Goal: Transaction & Acquisition: Purchase product/service

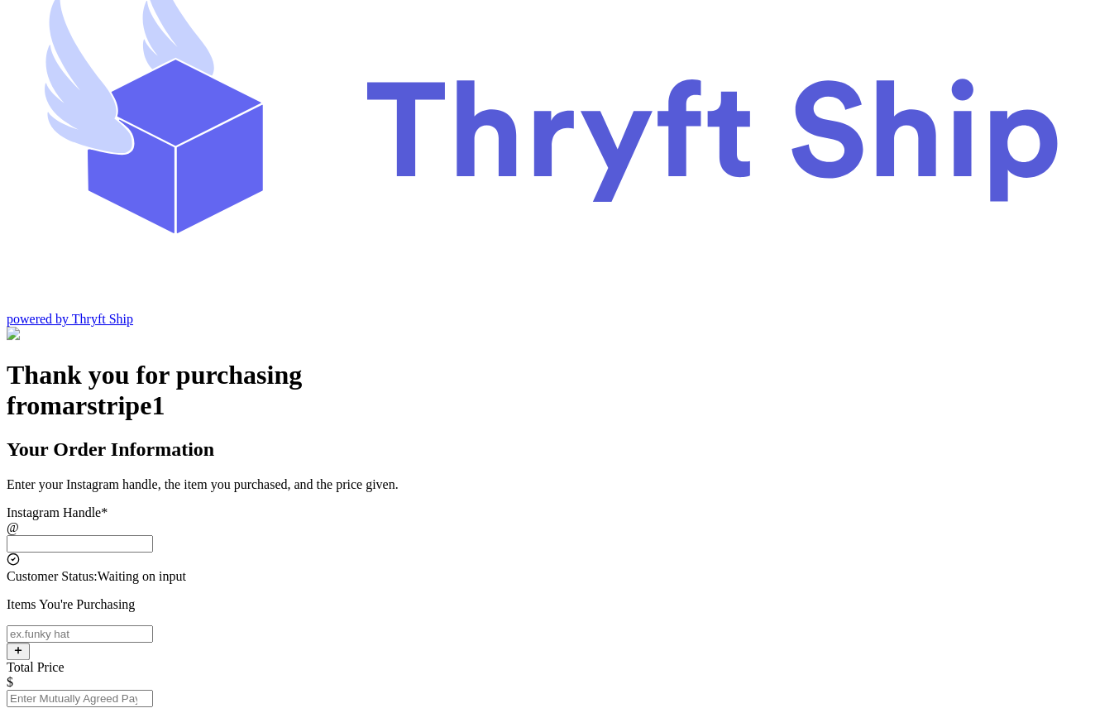
scroll to position [70, 0]
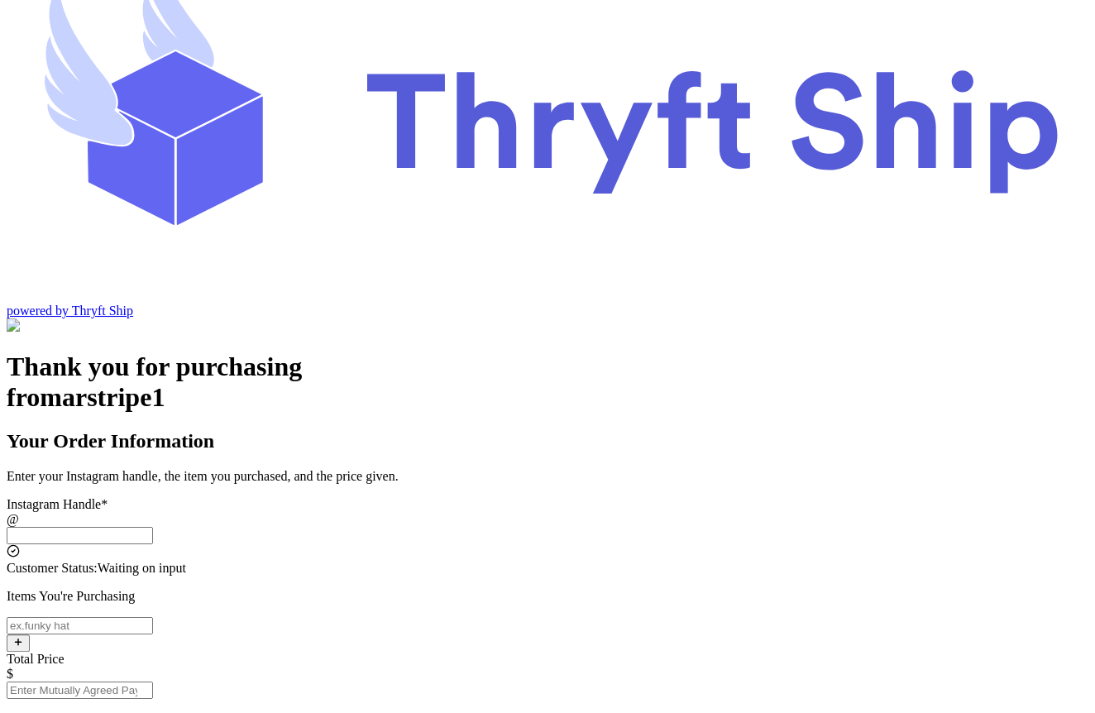
click at [153, 527] on input "Instagram Handle *" at bounding box center [80, 535] width 146 height 17
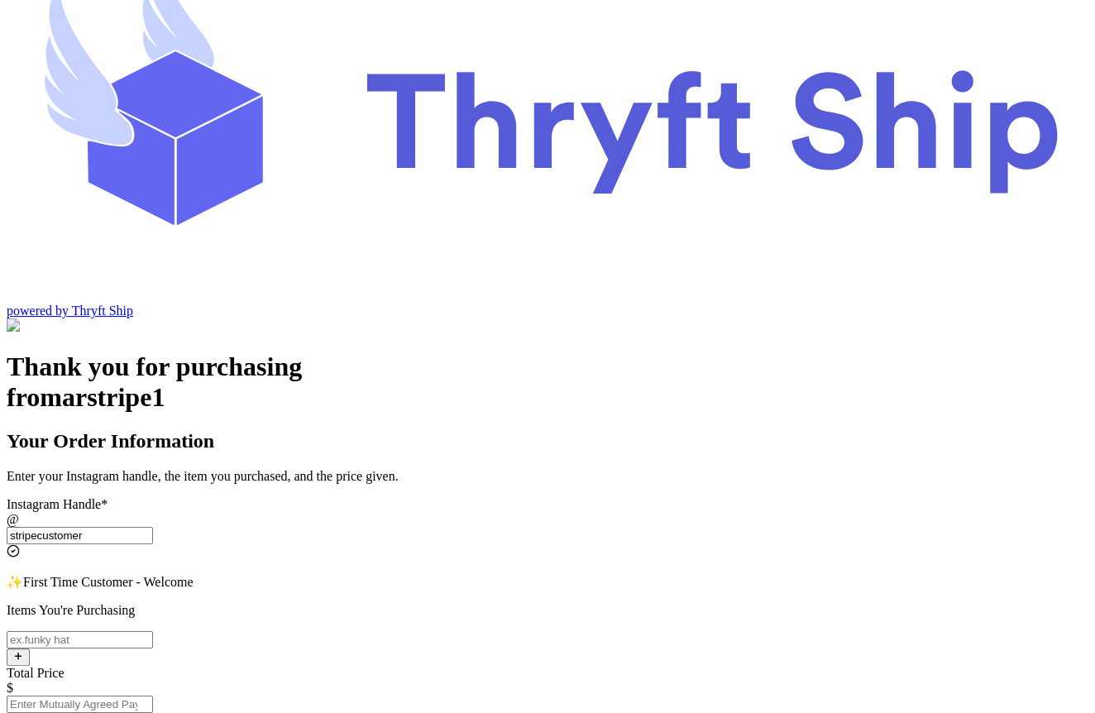
type input "stripecustomer"
click at [153, 631] on input "Instagram Handle *" at bounding box center [80, 639] width 146 height 17
type input "item 1"
click at [153, 695] on input "Total Price" at bounding box center [80, 703] width 146 height 17
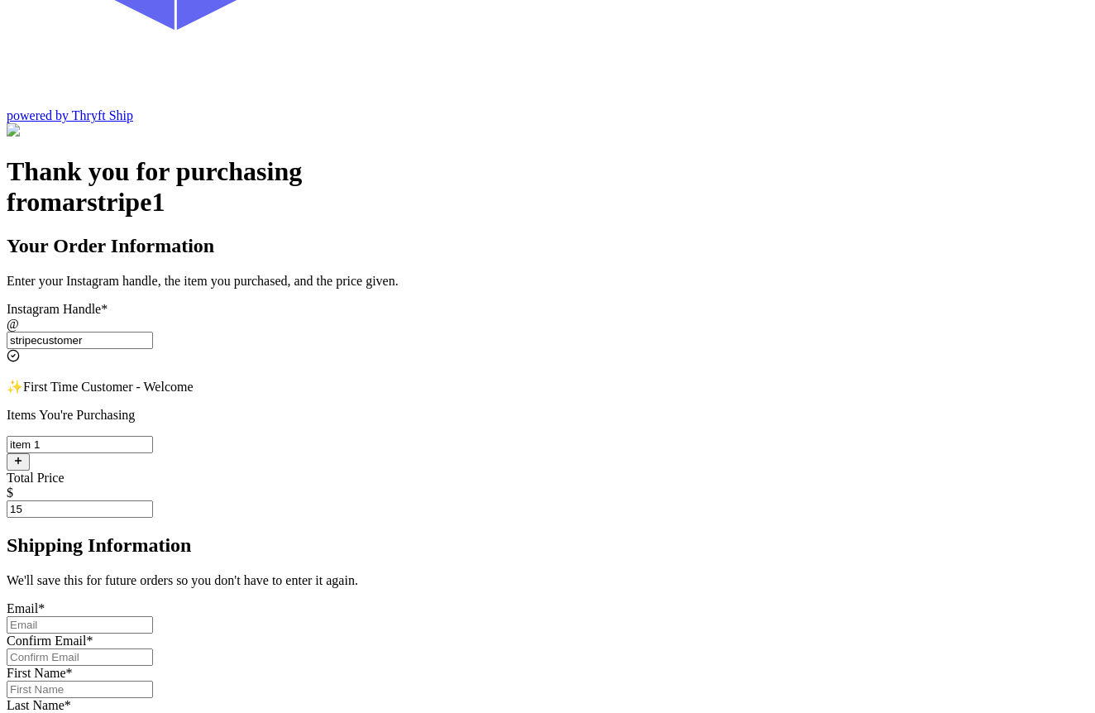
scroll to position [344, 0]
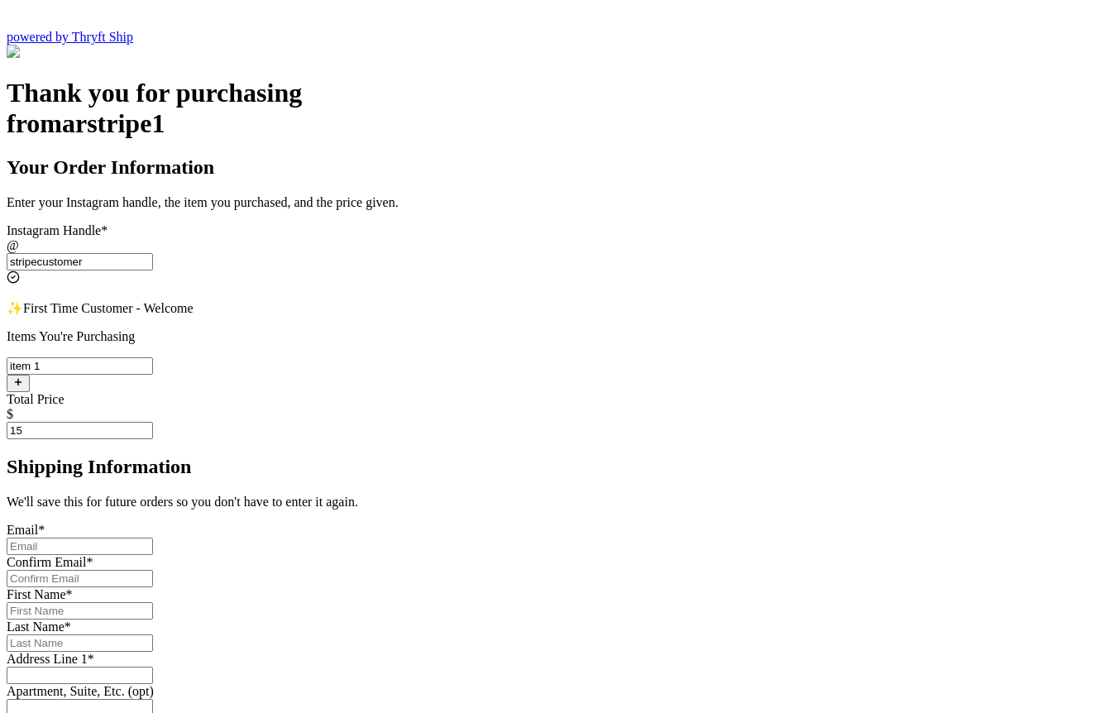
type input "15"
click at [556, 523] on div "Email *" at bounding box center [547, 530] width 1081 height 15
click at [153, 537] on input "Instagram Handle *" at bounding box center [80, 545] width 146 height 17
type input "[EMAIL_ADDRESS][DOMAIN_NAME]"
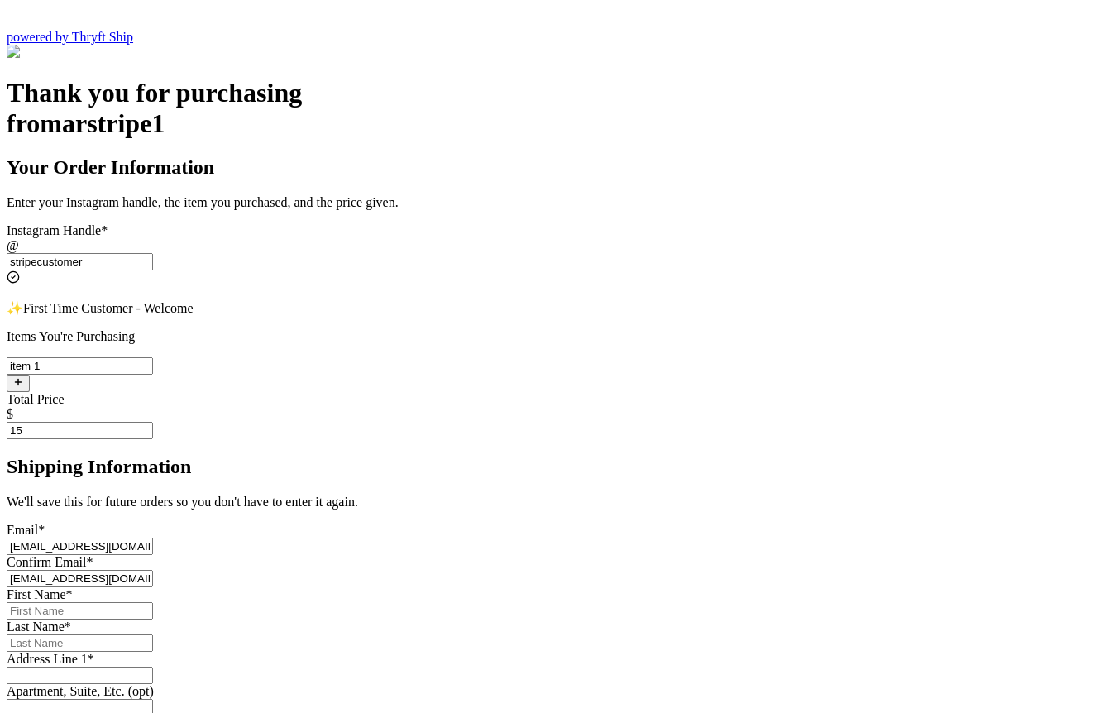
type input "[PERSON_NAME]"
type input "Rehman"
type input "Engineer Town Sector A near [GEOGRAPHIC_DATA]"
type input "[GEOGRAPHIC_DATA]"
click at [153, 537] on input "[EMAIL_ADDRESS][DOMAIN_NAME]" at bounding box center [80, 545] width 146 height 17
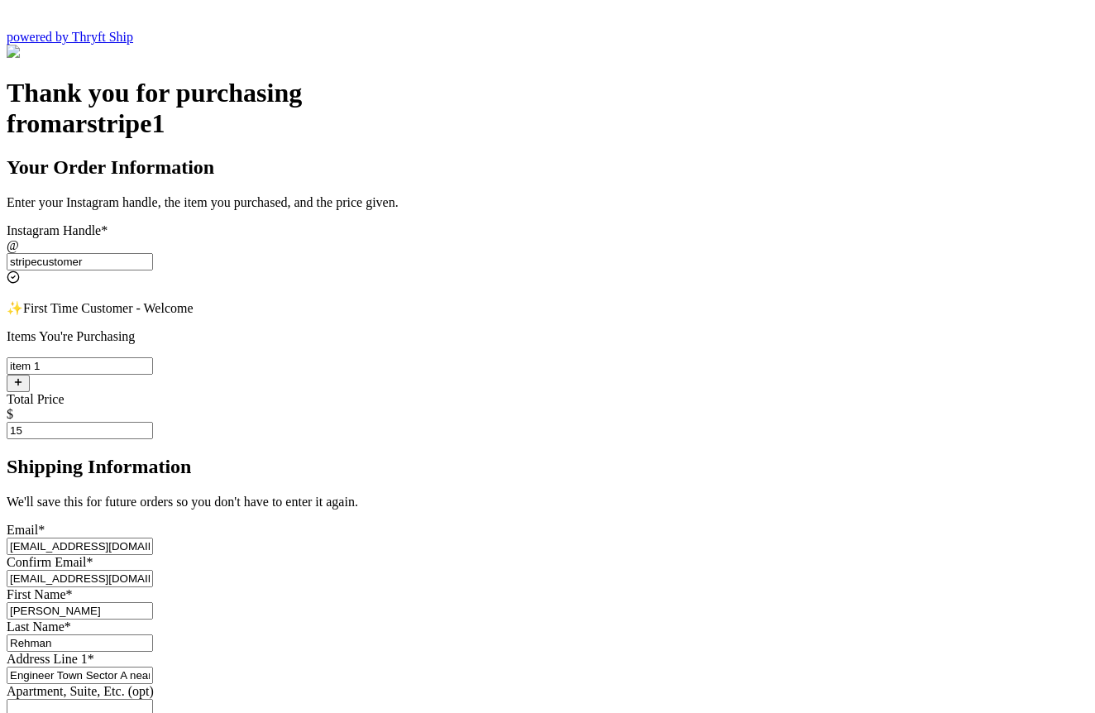
type input "[EMAIL_ADDRESS][DOMAIN_NAME]"
click at [153, 570] on input "[EMAIL_ADDRESS][DOMAIN_NAME]" at bounding box center [80, 578] width 146 height 17
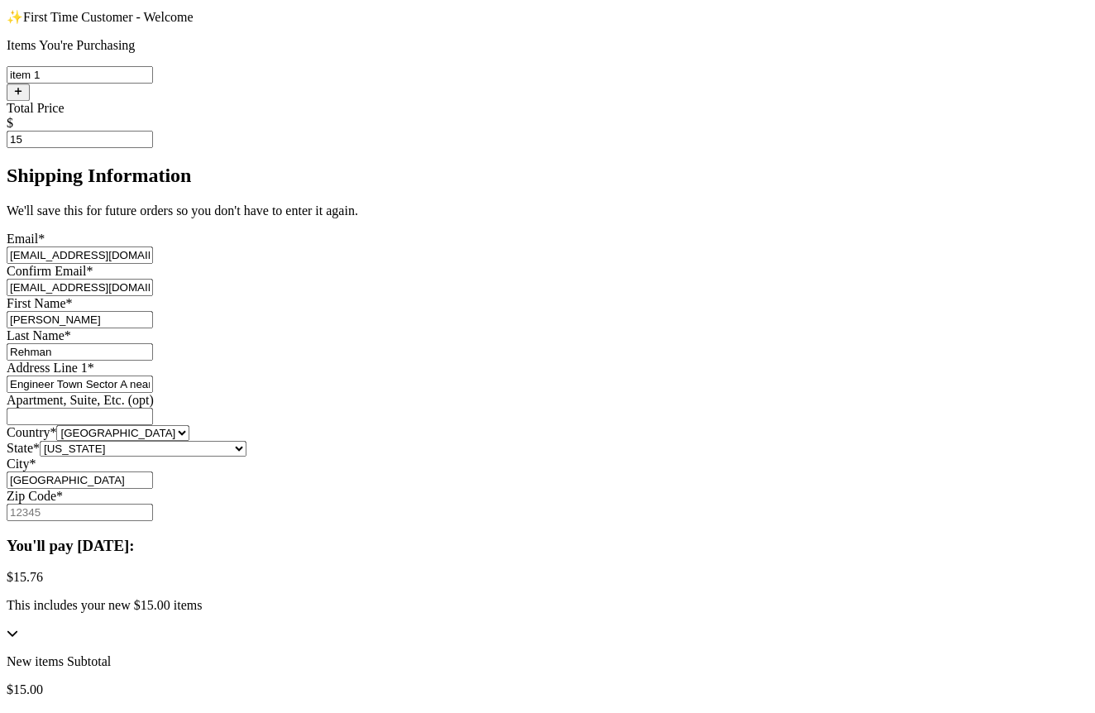
scroll to position [943, 0]
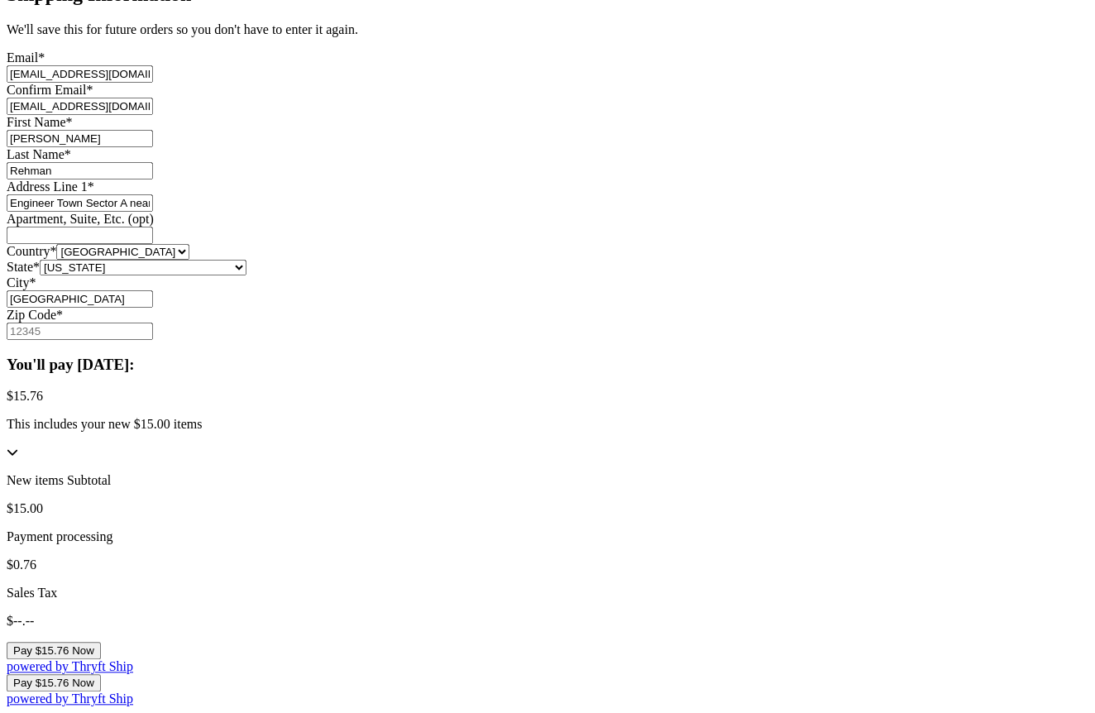
type input "[EMAIL_ADDRESS][DOMAIN_NAME]"
click at [153, 322] on input "Zip Code *" at bounding box center [80, 330] width 146 height 17
type input "84124"
click at [884, 430] on div "Thank you for purchasing from arstripe1 Your Order Information Enter your Insta…" at bounding box center [547, 156] width 1081 height 1101
click at [101, 642] on button "Pay $15.76 Now" at bounding box center [54, 650] width 94 height 17
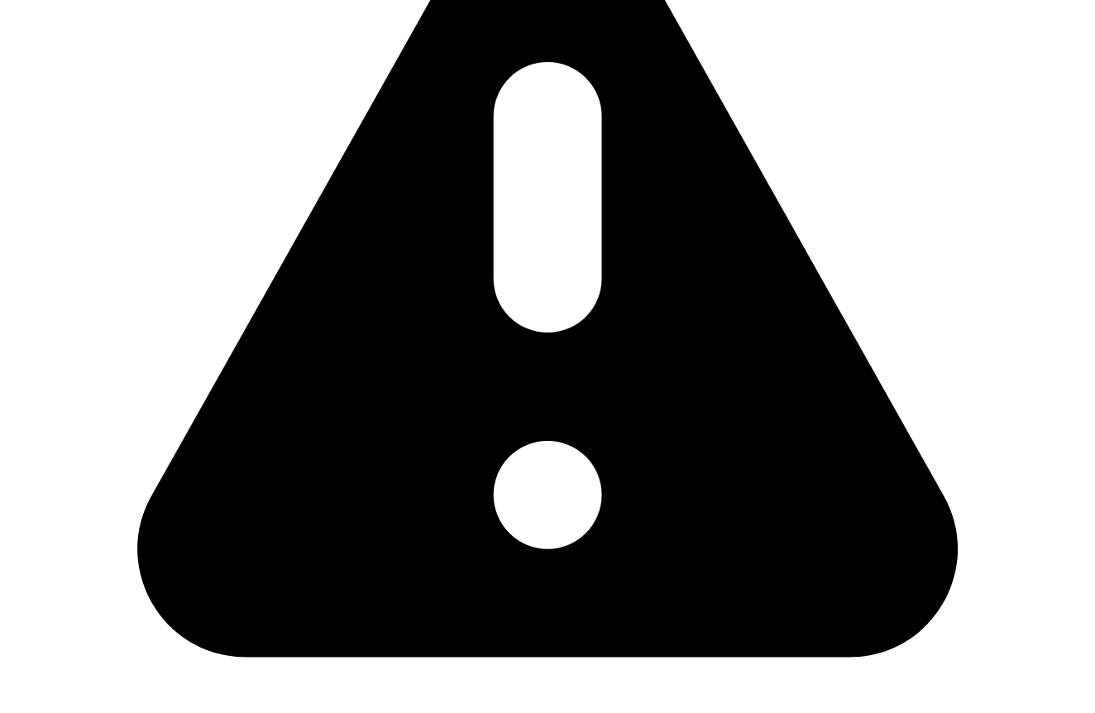
scroll to position [939, 0]
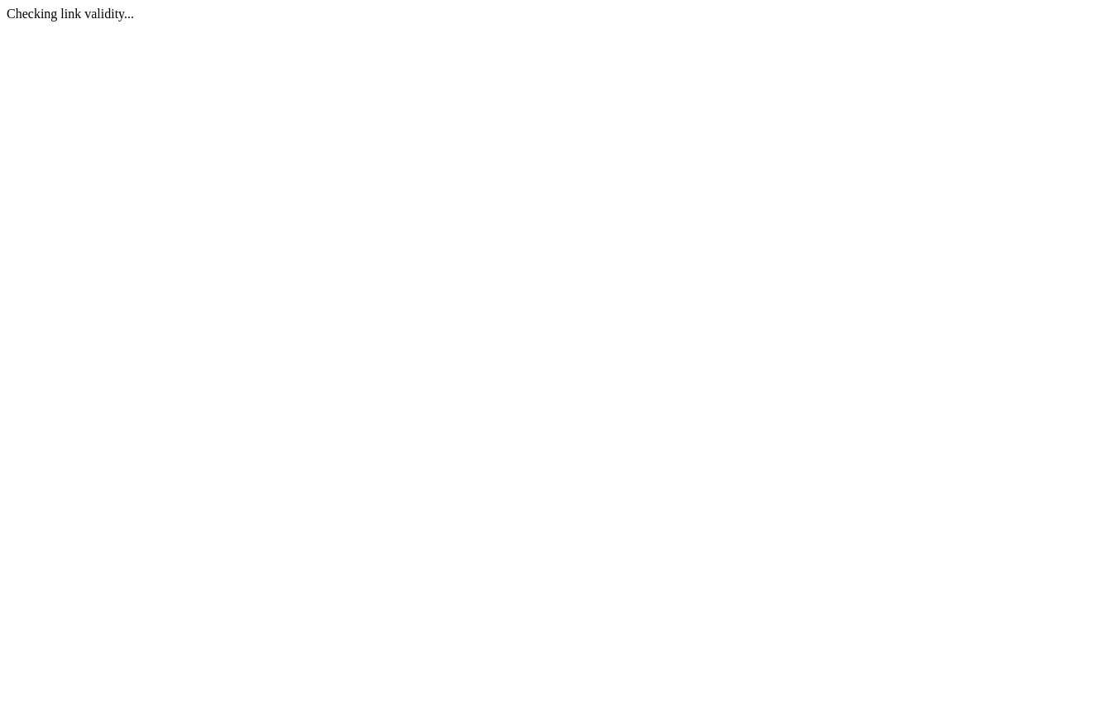
scroll to position [0, 0]
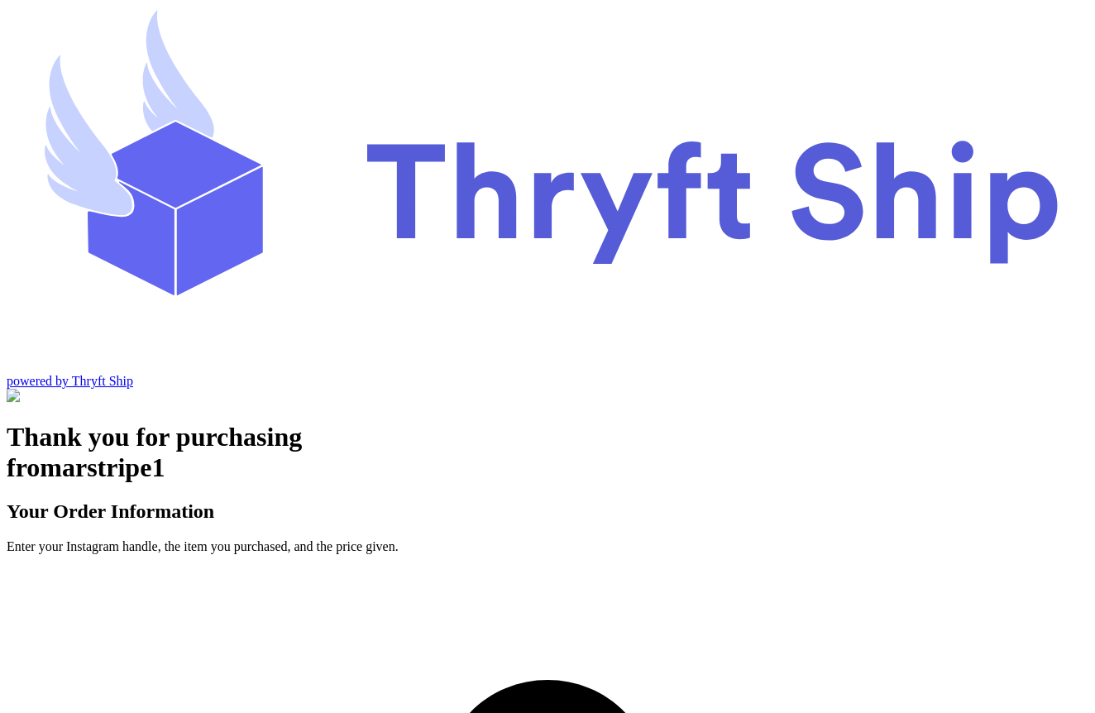
click at [513, 539] on p "Enter your Instagram handle, the item you purchased, and the price given." at bounding box center [547, 546] width 1081 height 15
click at [514, 539] on p "Enter your Instagram handle, the item you purchased, and the price given." at bounding box center [547, 546] width 1081 height 15
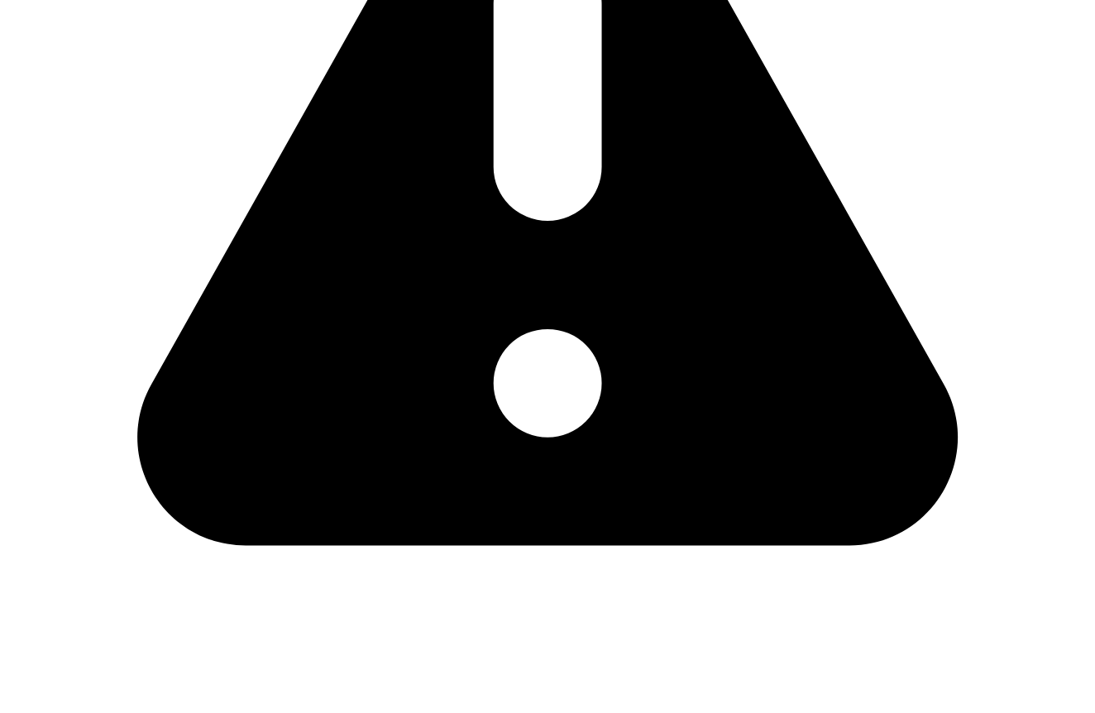
scroll to position [888, 0]
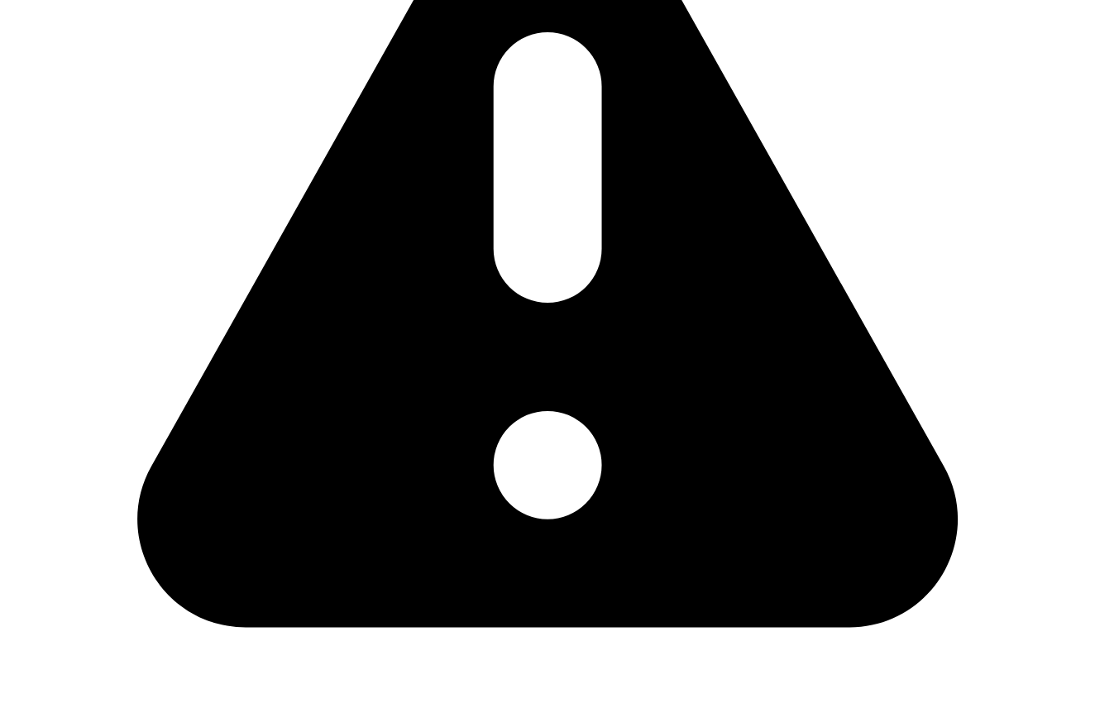
scroll to position [819, 0]
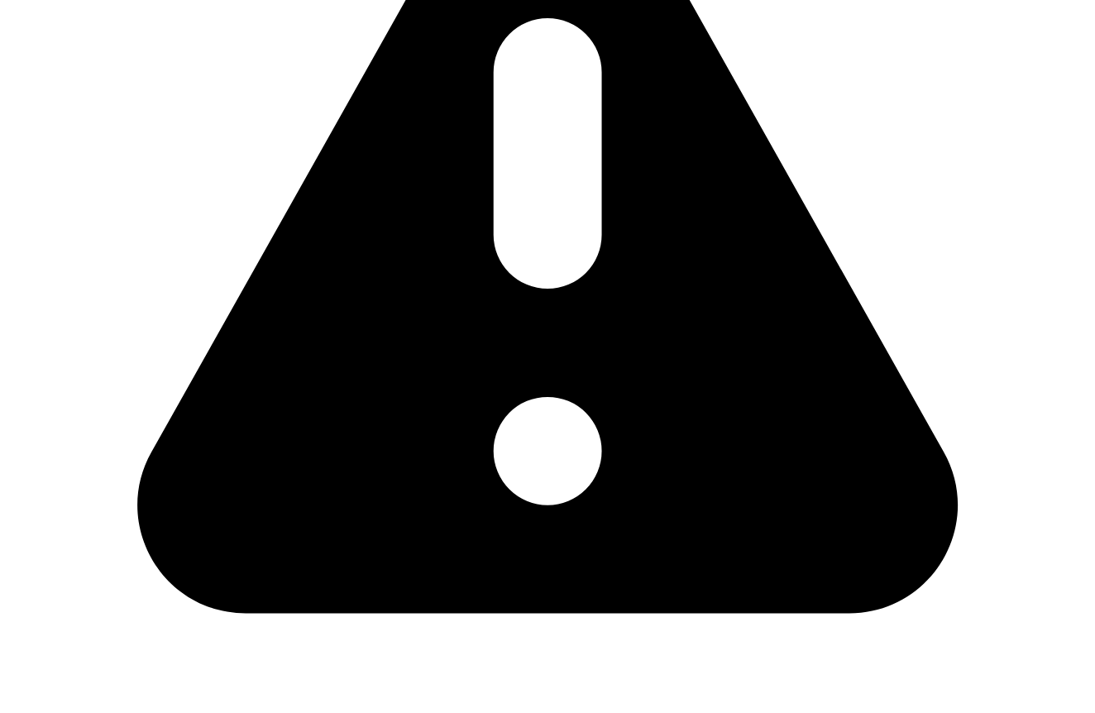
type input "84124"
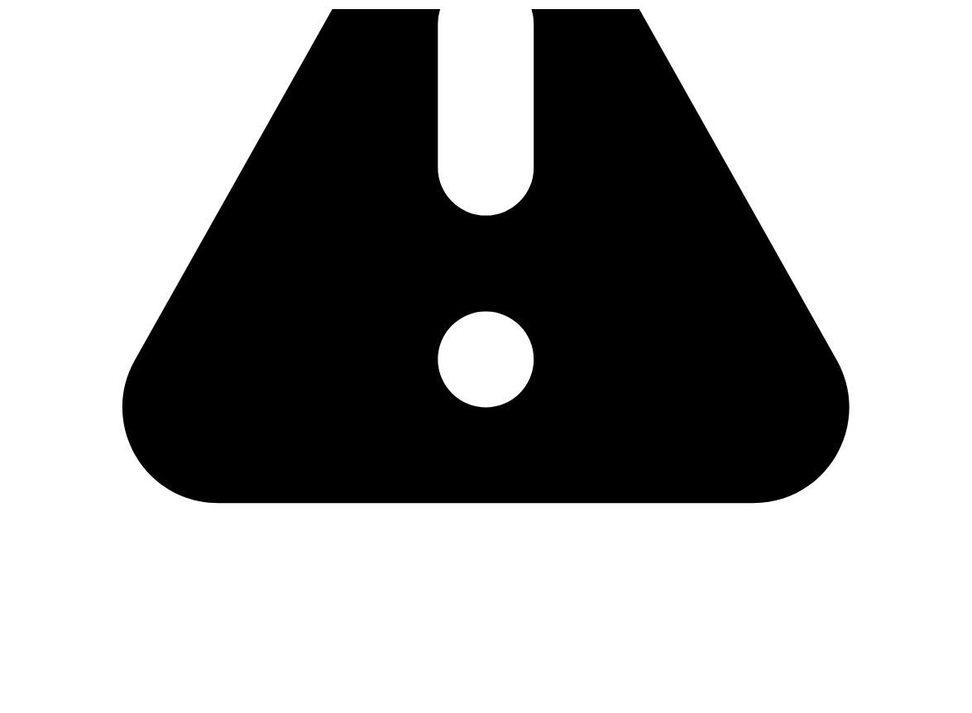
scroll to position [814, 0]
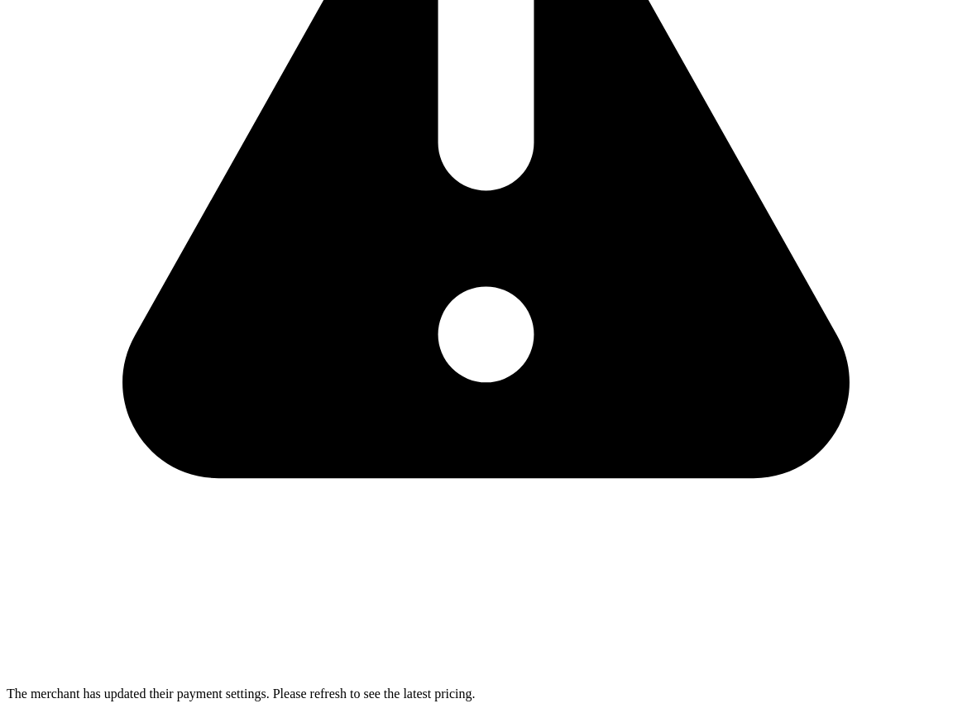
type input "84124"
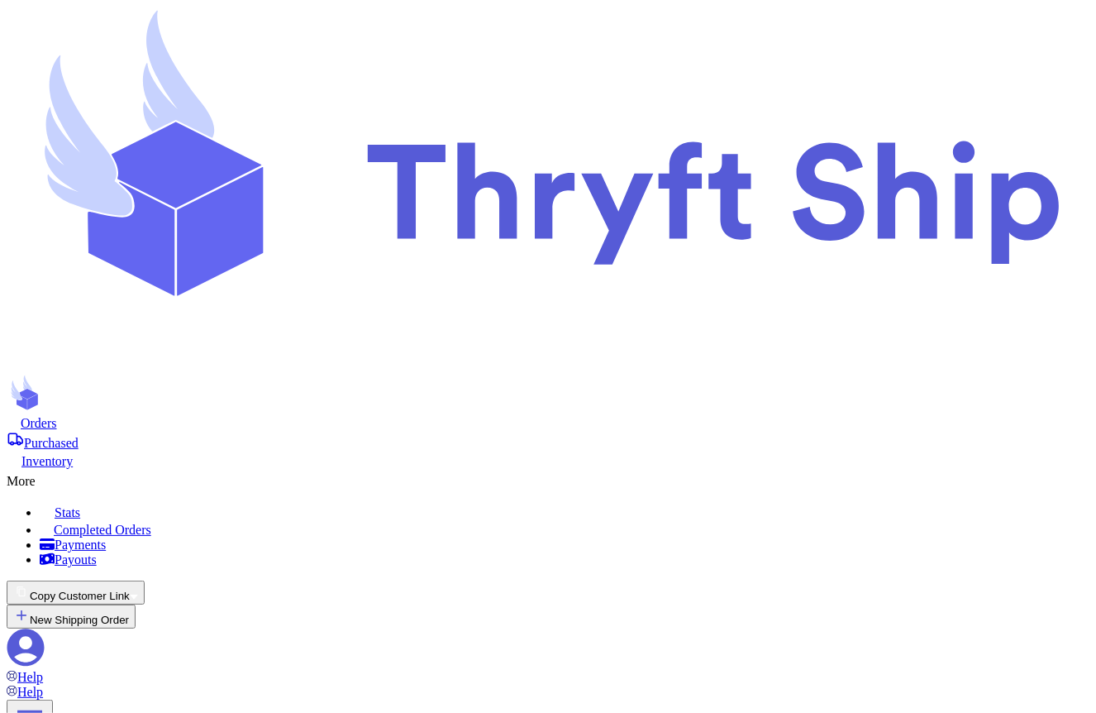
scroll to position [567, 0]
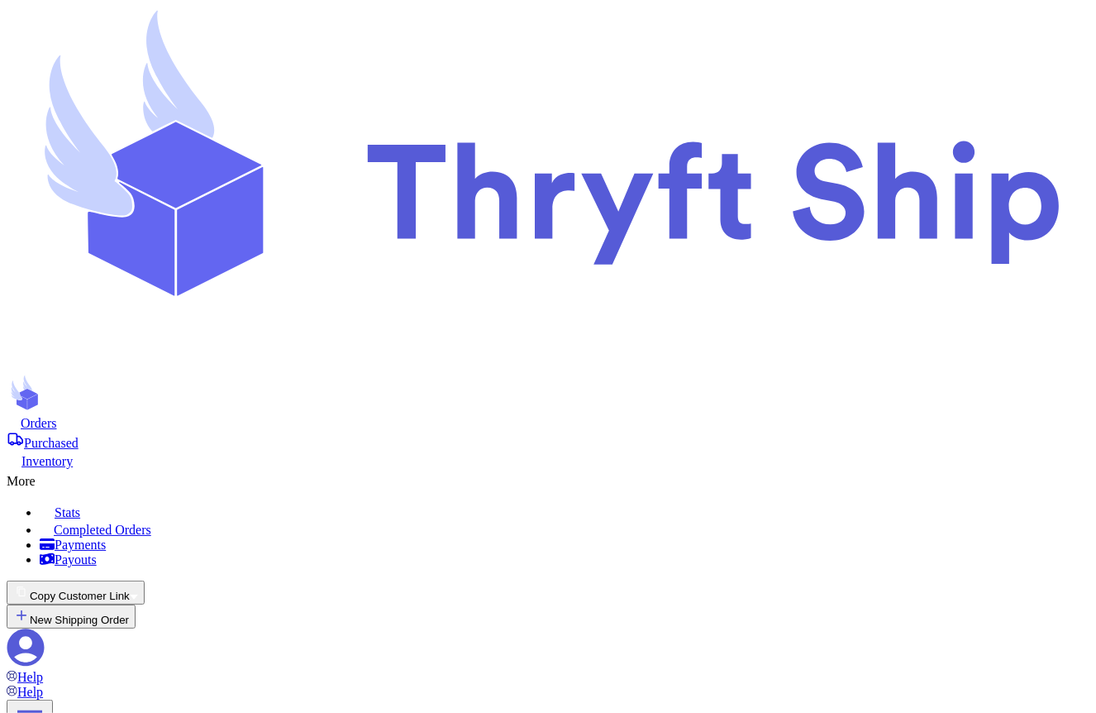
checkbox input "false"
click at [57, 416] on span "Orders" at bounding box center [39, 423] width 36 height 14
drag, startPoint x: 235, startPoint y: 46, endPoint x: 216, endPoint y: 0, distance: 50.1
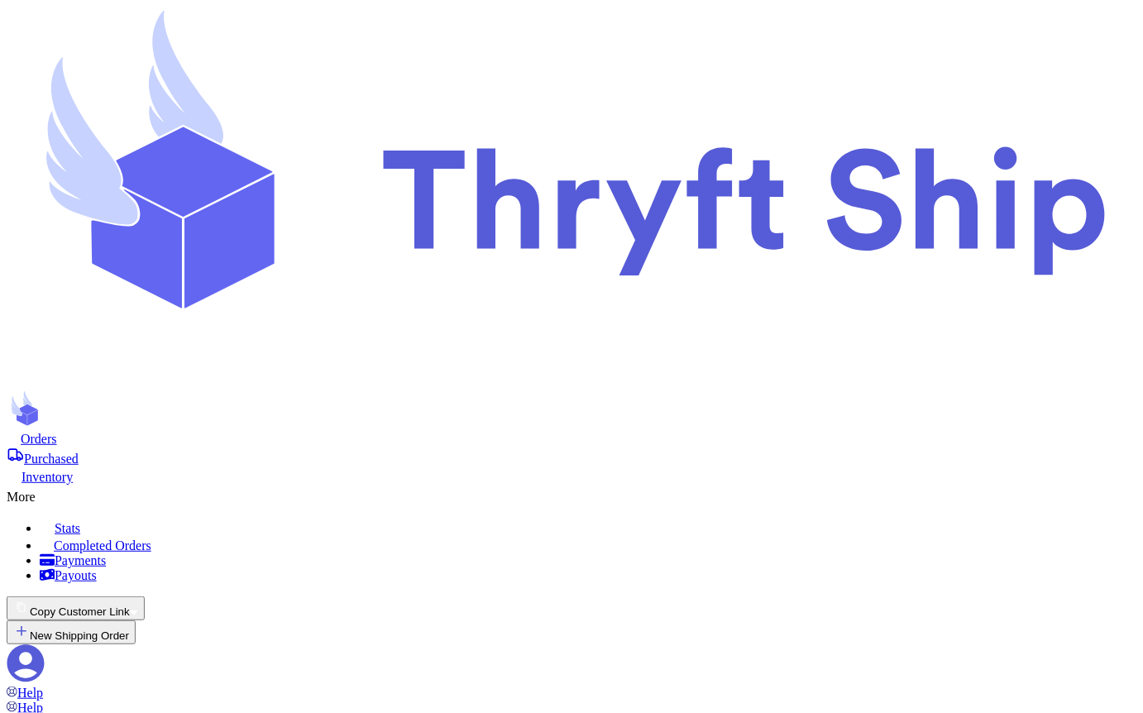
click at [45, 644] on icon at bounding box center [25, 662] width 37 height 37
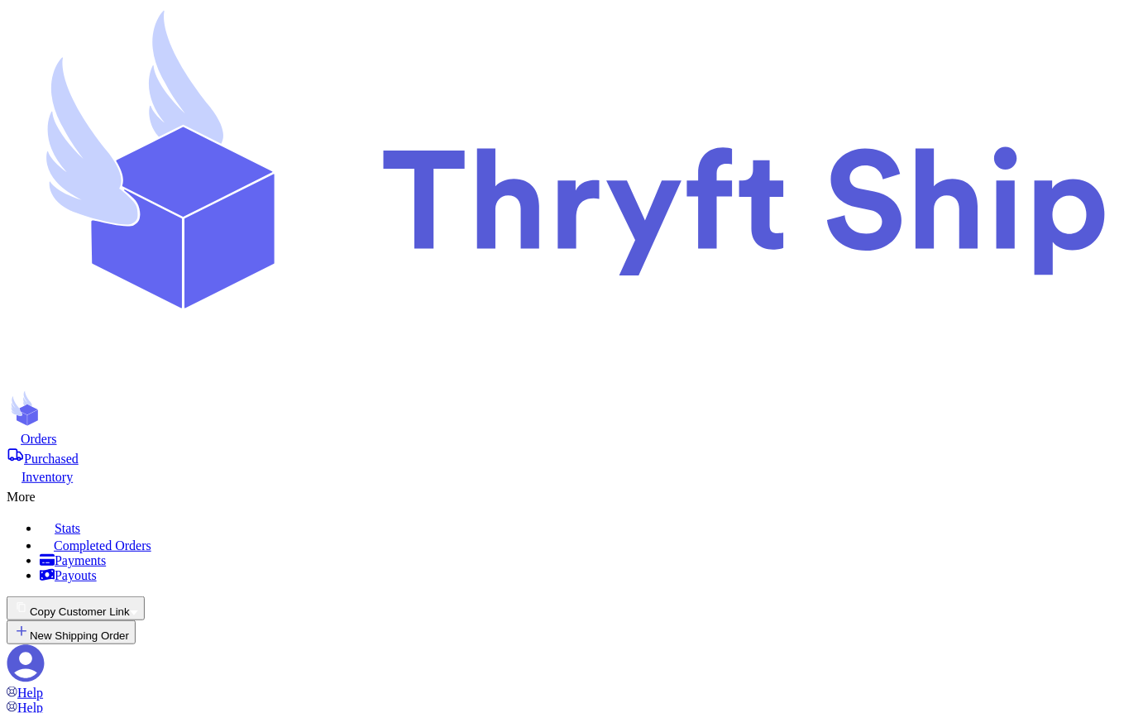
drag, startPoint x: 494, startPoint y: 455, endPoint x: 480, endPoint y: 455, distance: 14.1
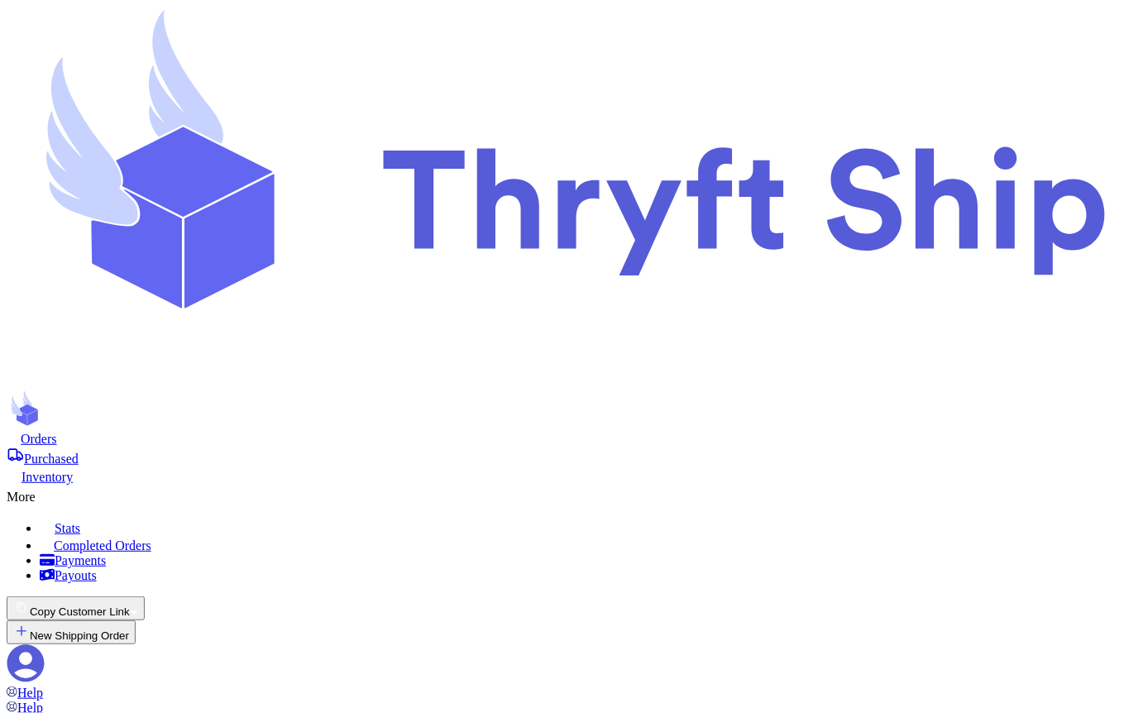
type input "5"
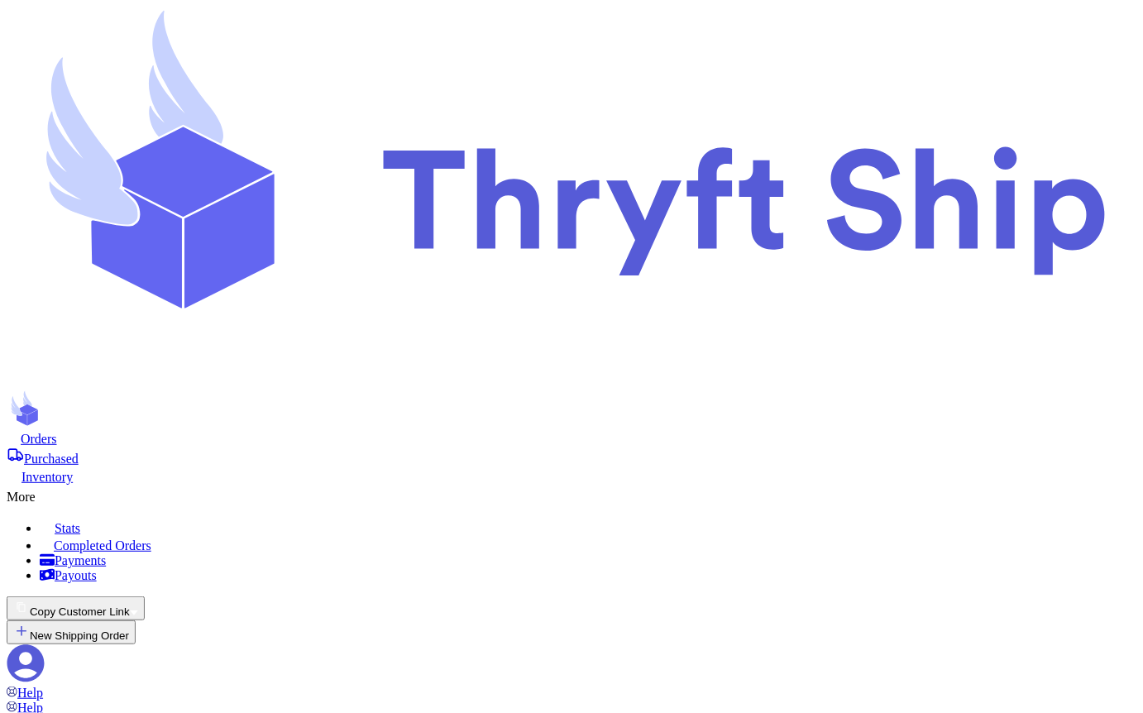
click at [57, 432] on span "Orders" at bounding box center [39, 439] width 36 height 14
click at [45, 644] on icon at bounding box center [25, 662] width 37 height 37
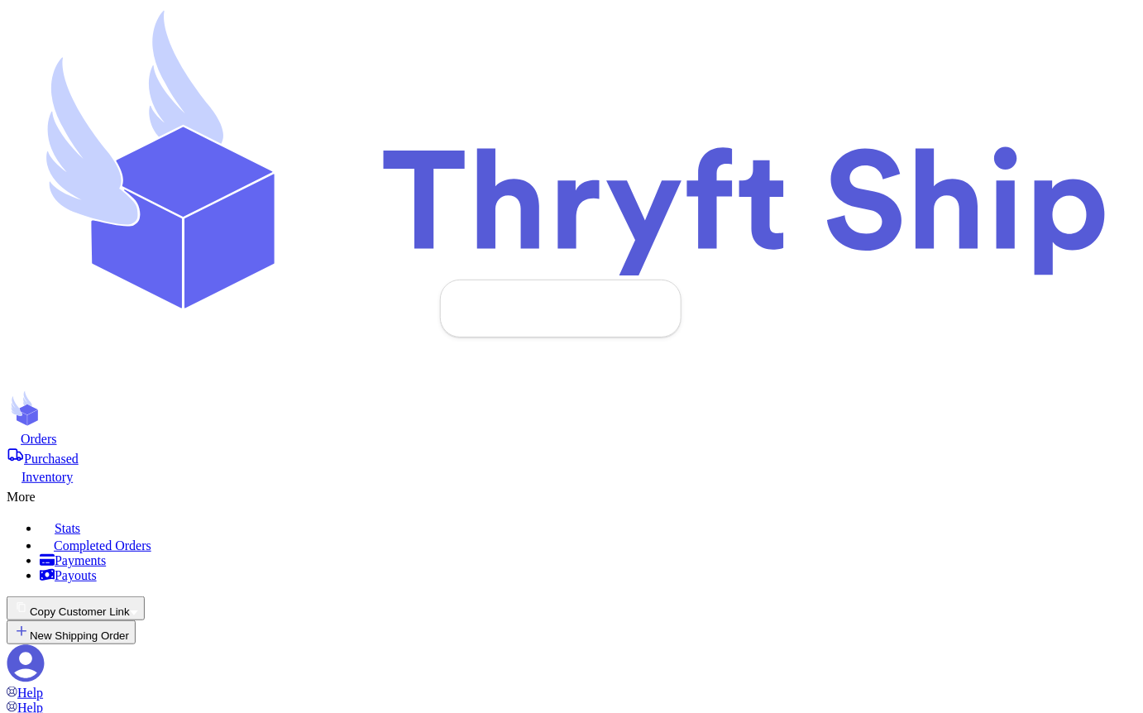
scroll to position [1344, 0]
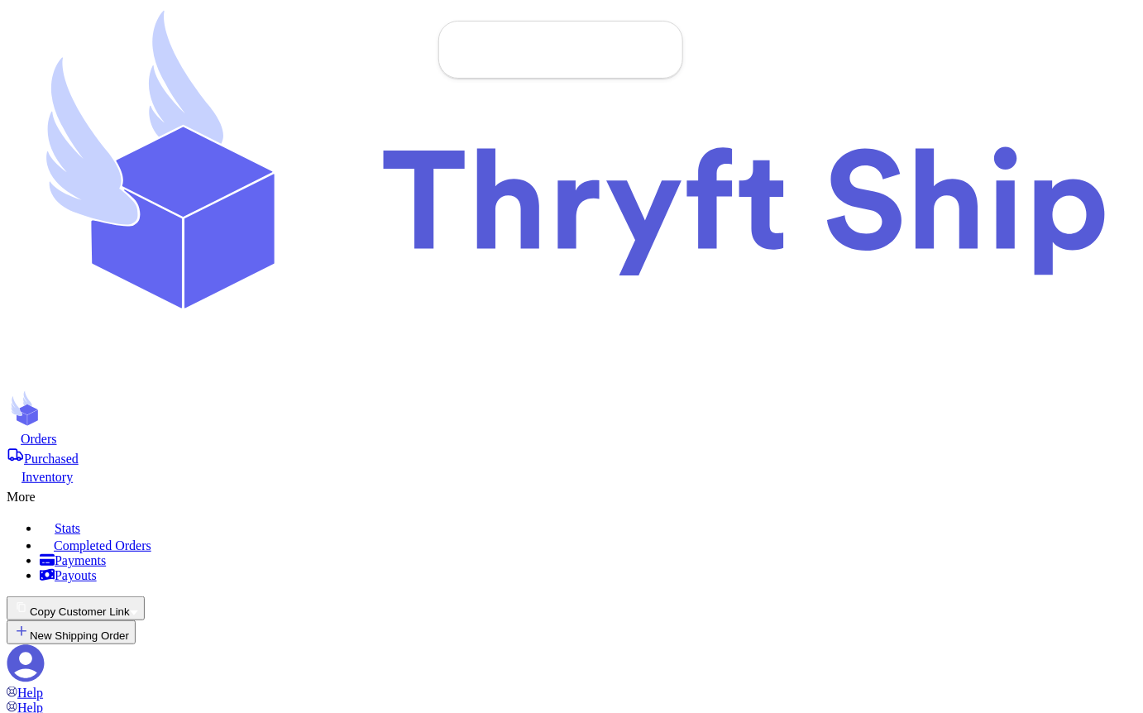
checkbox input "true"
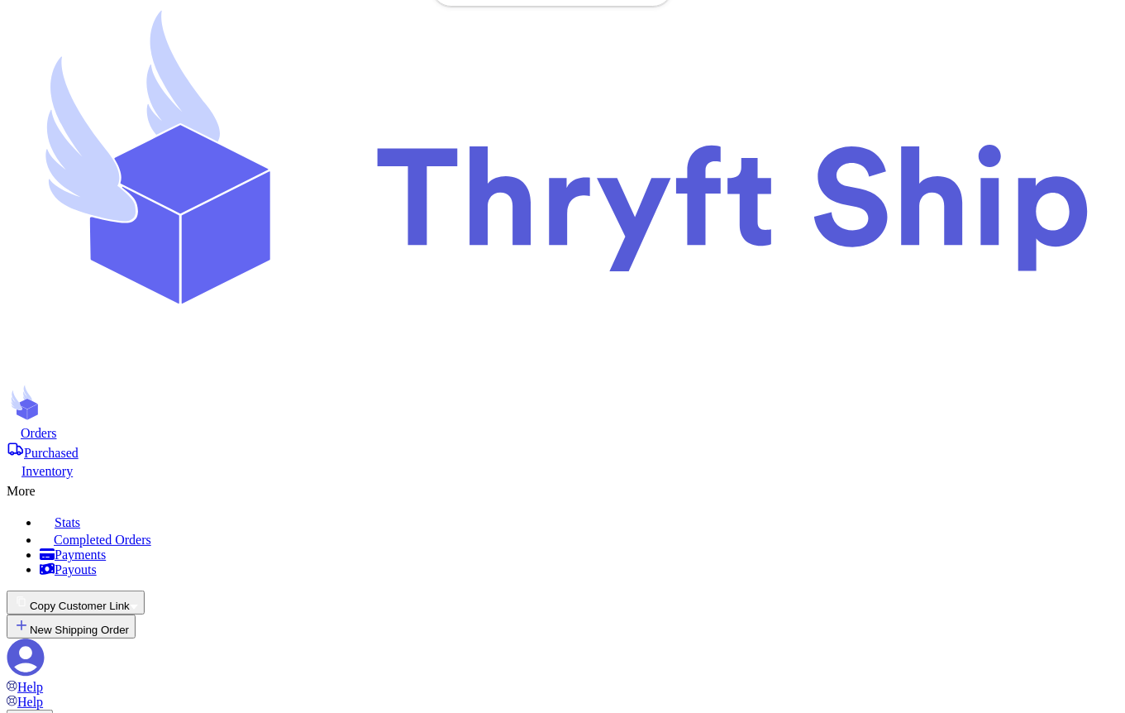
scroll to position [1635, 0]
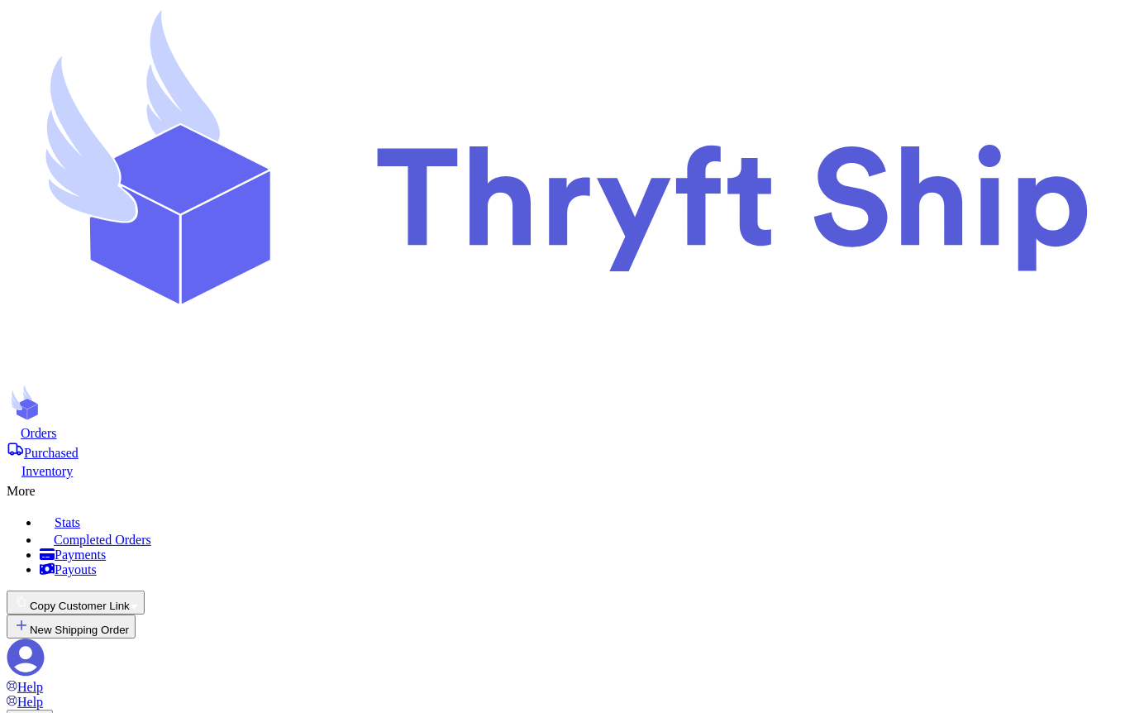
type input "5"
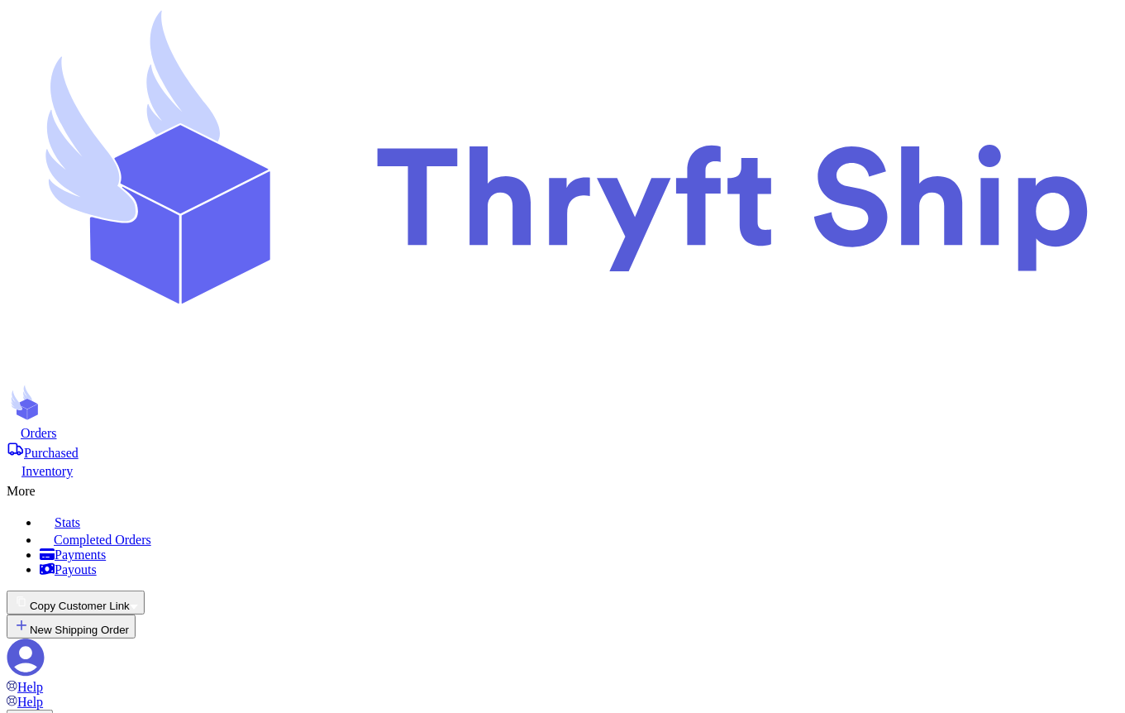
type input "5"
drag, startPoint x: 734, startPoint y: 461, endPoint x: 742, endPoint y: 465, distance: 9.2
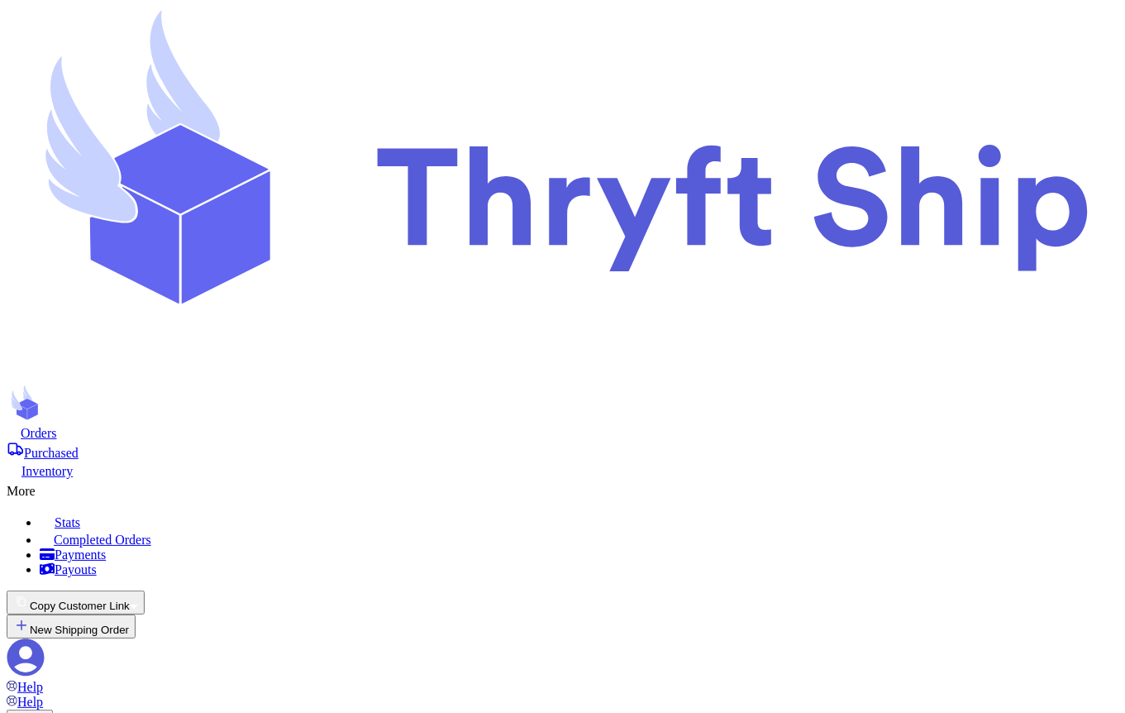
drag, startPoint x: 508, startPoint y: 338, endPoint x: 476, endPoint y: 338, distance: 32.2
type input "5"
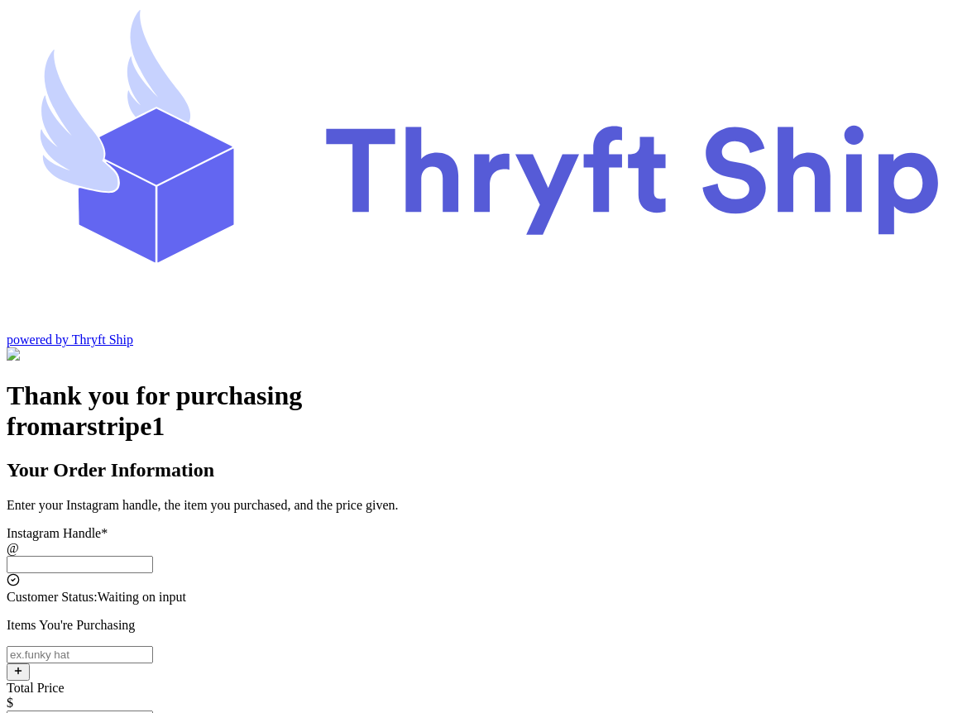
scroll to position [79, 0]
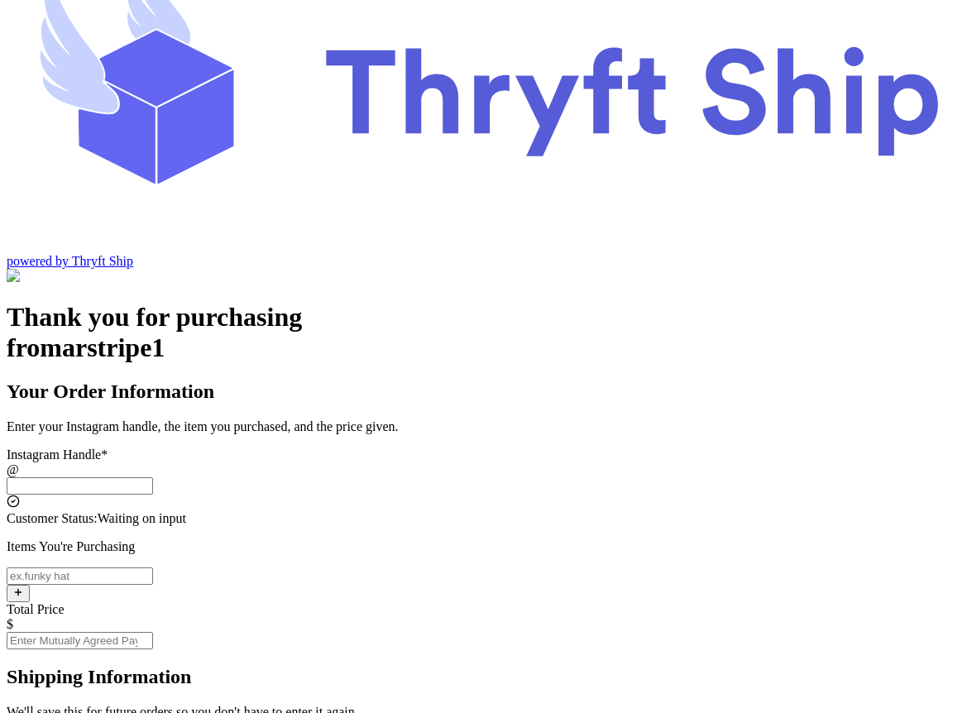
drag, startPoint x: 0, startPoint y: 0, endPoint x: 480, endPoint y: 241, distance: 536.9
click at [153, 477] on input "Instagram Handle *" at bounding box center [80, 485] width 146 height 17
type input "stripecustomer"
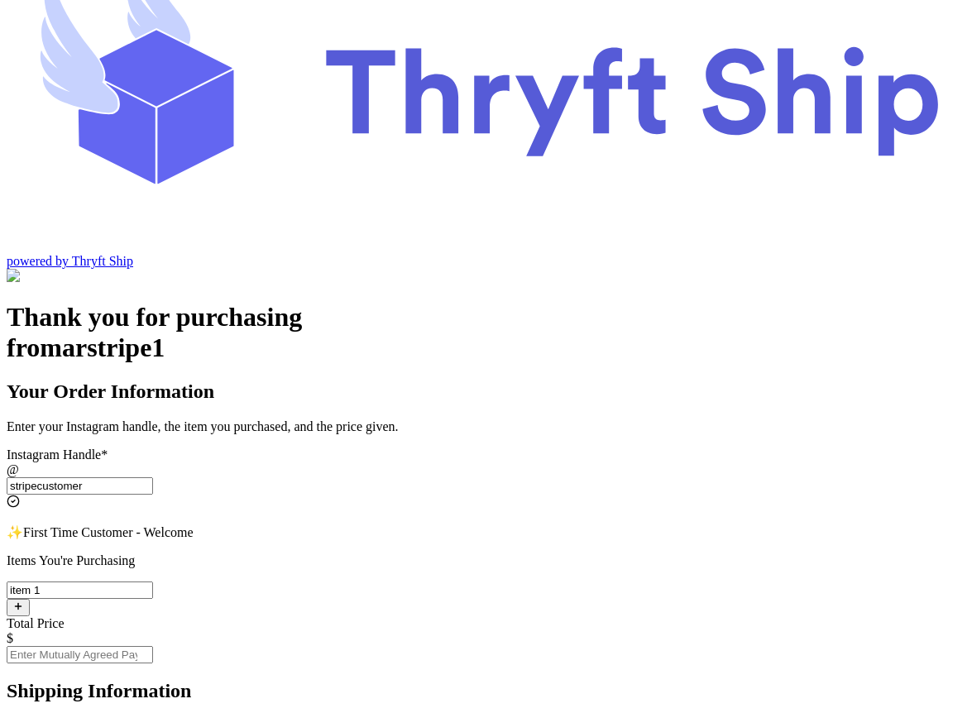
type input "item 1"
click at [153, 646] on input "Total Price" at bounding box center [80, 654] width 146 height 17
type input "10"
type input "[EMAIL_ADDRESS][DOMAIN_NAME]"
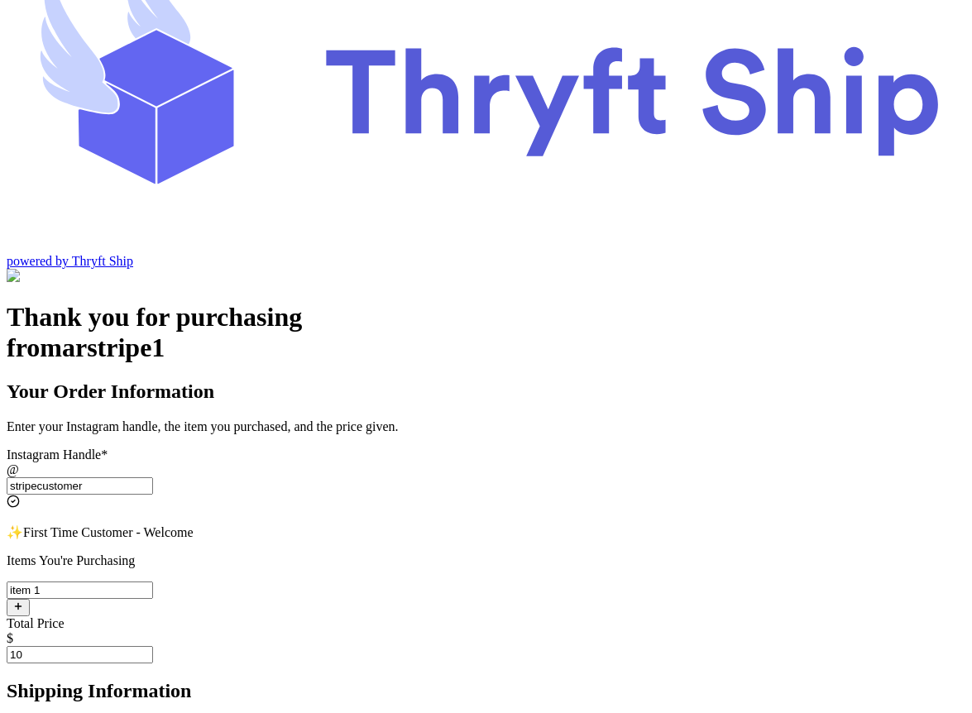
type input "[EMAIL_ADDRESS][DOMAIN_NAME]"
type input "[PERSON_NAME]"
type input "Rehman"
type input "Engineer Town Sector A near [GEOGRAPHIC_DATA]"
type input "[GEOGRAPHIC_DATA]"
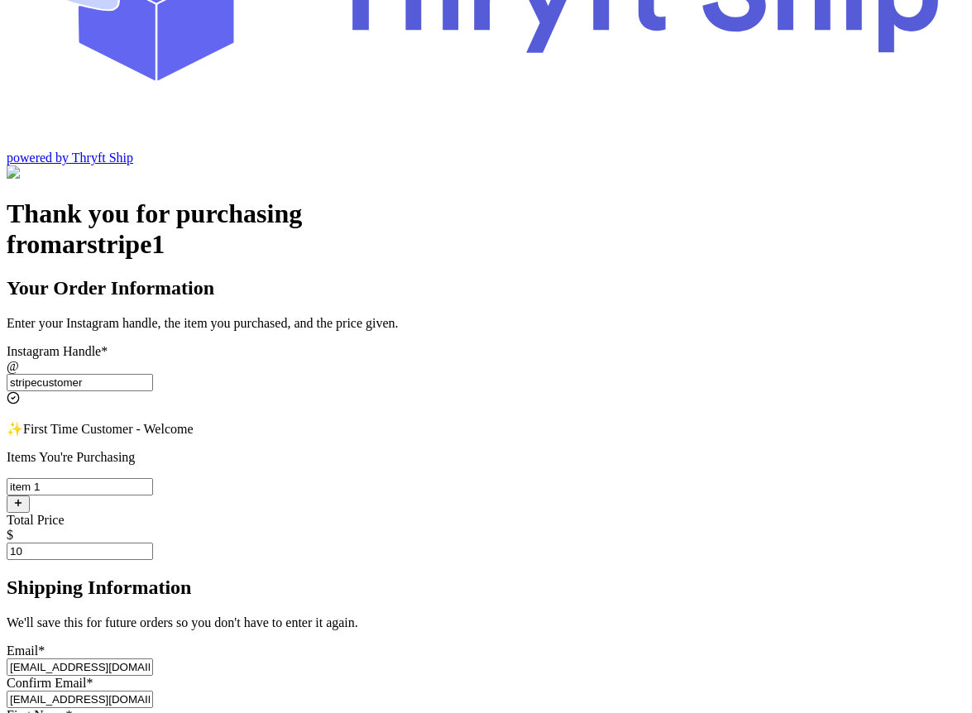
scroll to position [201, 0]
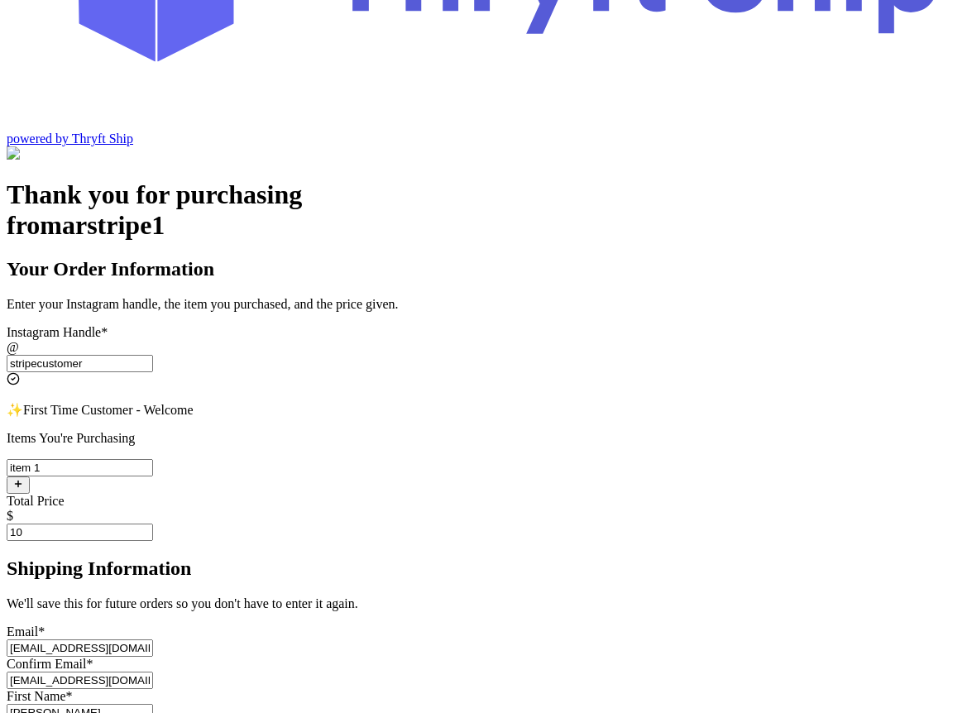
type input "[EMAIL_ADDRESS][DOMAIN_NAME]"
click at [153, 671] on input "[EMAIL_ADDRESS][DOMAIN_NAME]" at bounding box center [80, 679] width 146 height 17
type input "[EMAIL_ADDRESS][DOMAIN_NAME]"
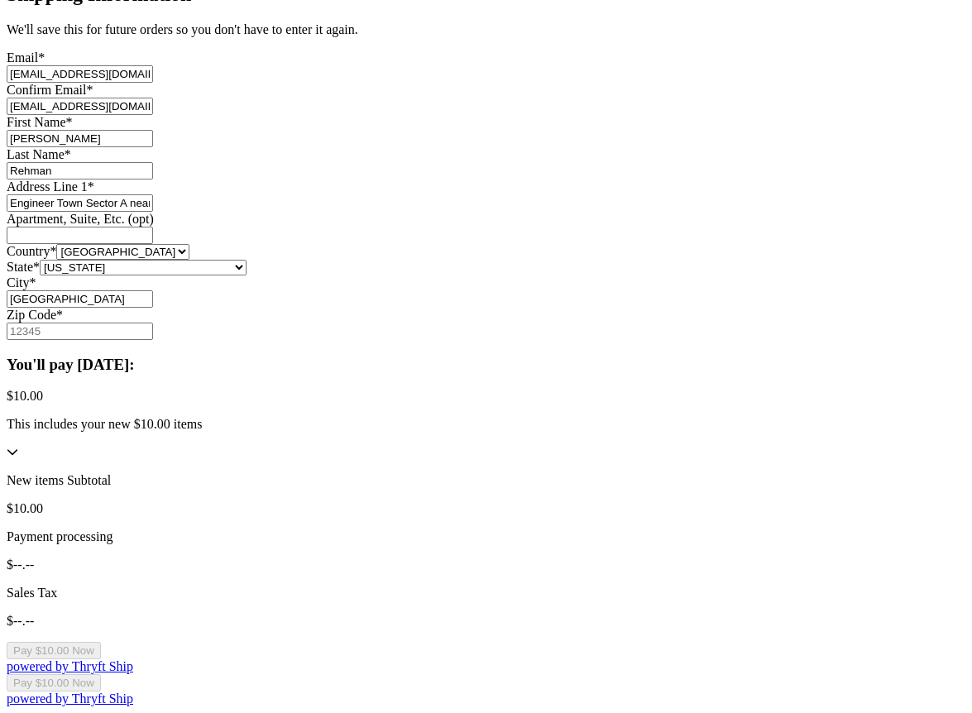
scroll to position [849, 0]
click at [153, 340] on input "Zip Code *" at bounding box center [80, 330] width 146 height 17
type input "84124"
click at [101, 642] on button "Pay $10.00 Now" at bounding box center [54, 650] width 94 height 17
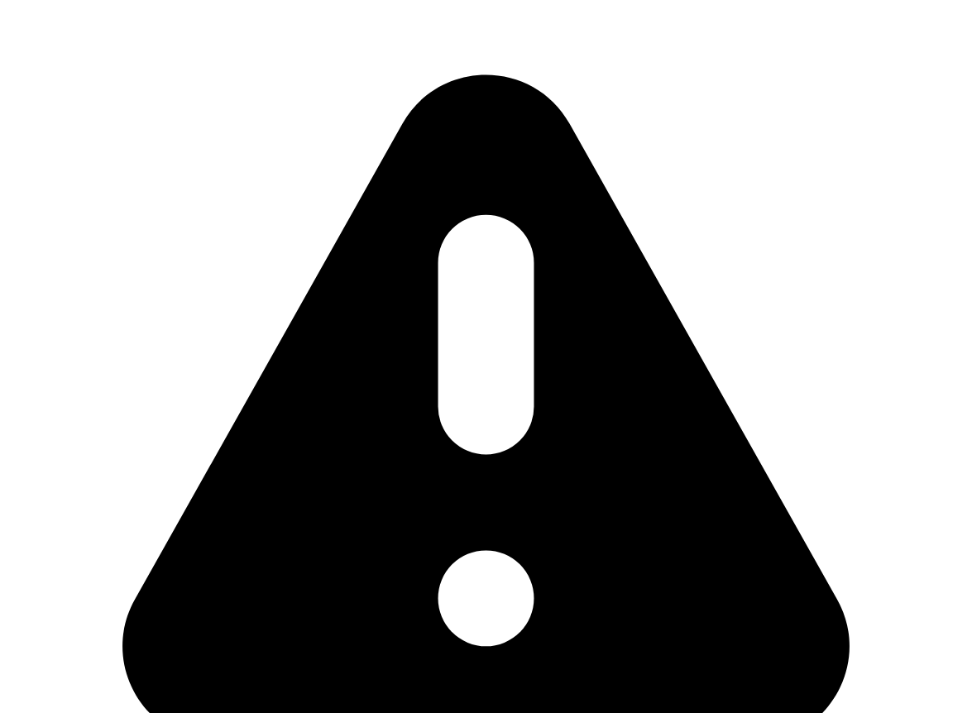
scroll to position [934, 0]
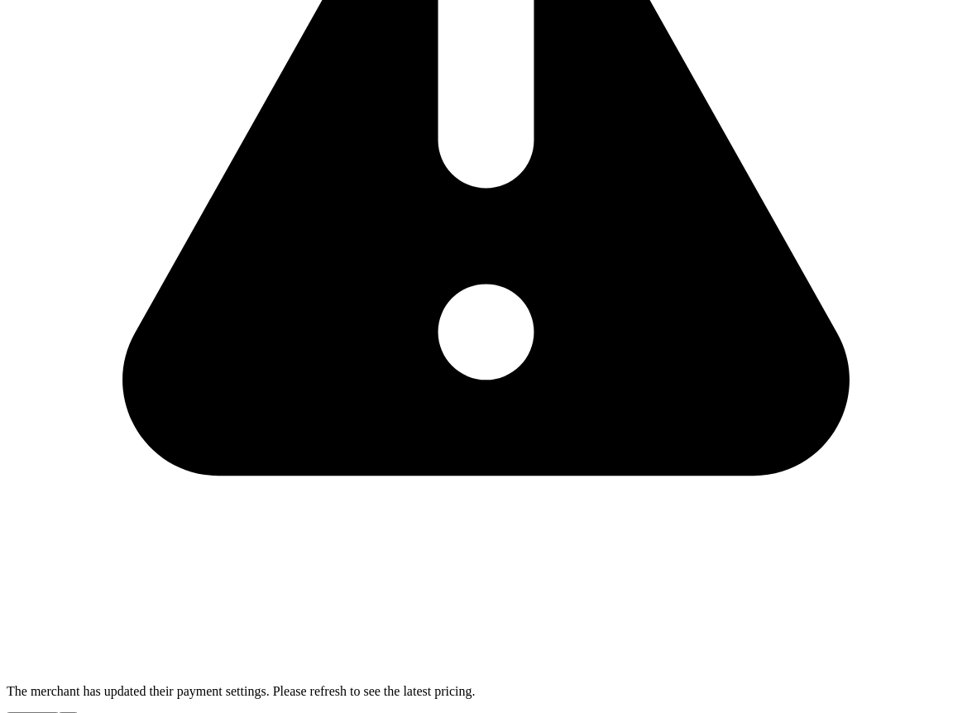
click at [788, 430] on div "Thank you for purchasing from arstripe1 Your Order Information Enter your Insta…" at bounding box center [486, 624] width 958 height 2122
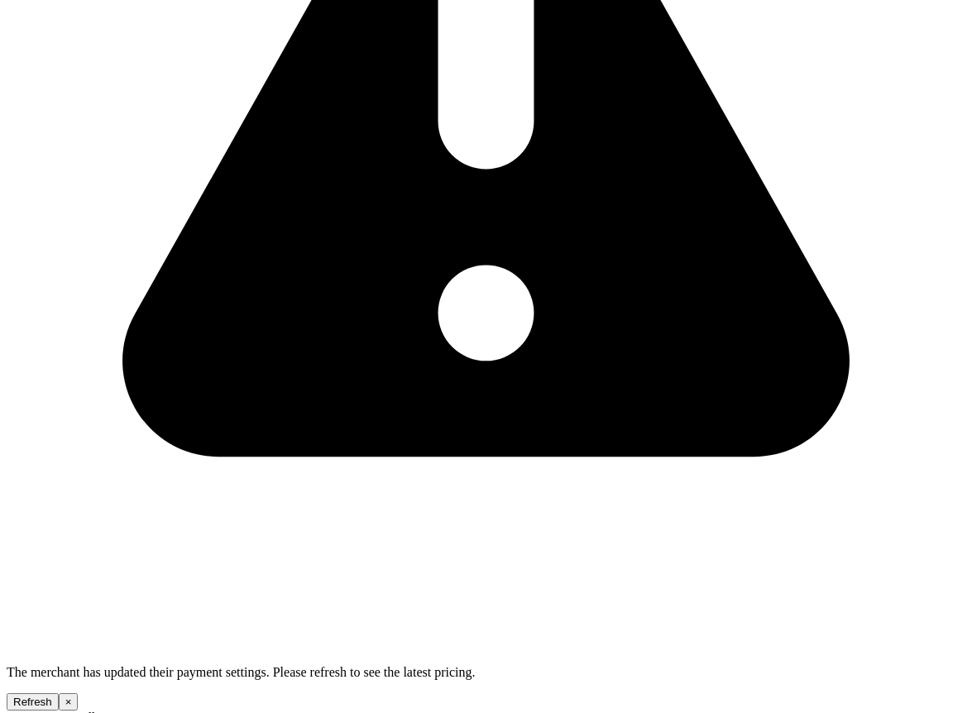
type input "84124"
click at [785, 438] on div "Thank you for purchasing from arstripe1 Your Order Information Enter your Insta…" at bounding box center [486, 605] width 958 height 2122
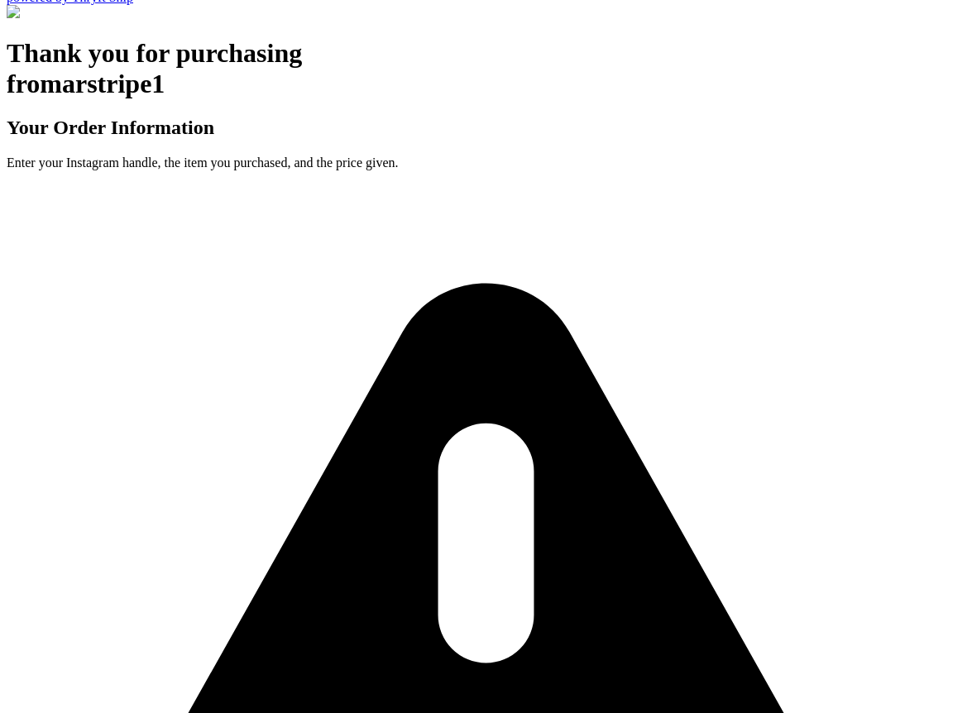
scroll to position [0, 0]
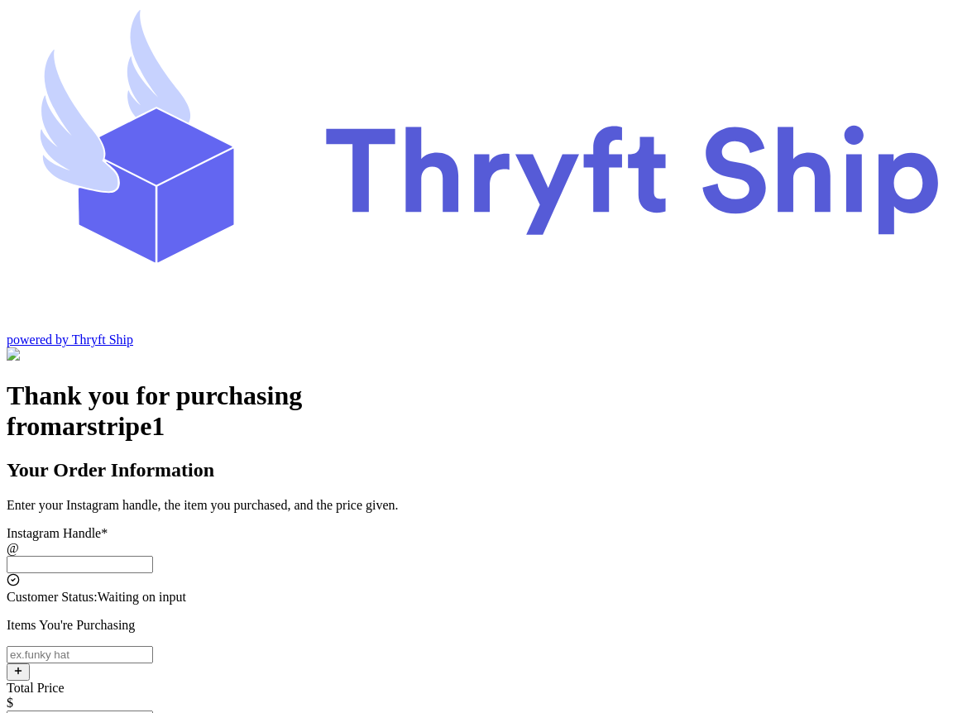
click at [153, 556] on input "Instagram Handle *" at bounding box center [80, 564] width 146 height 17
type input "stripecustomer"
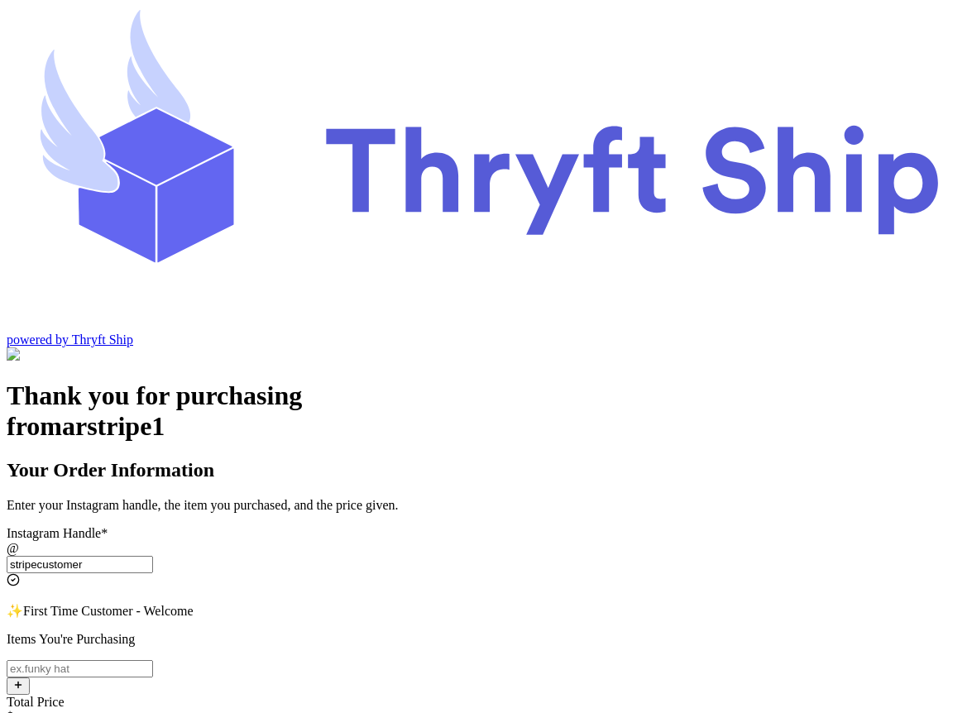
click at [153, 660] on input "Instagram Handle *" at bounding box center [80, 668] width 146 height 17
type input "item 1"
type input "10"
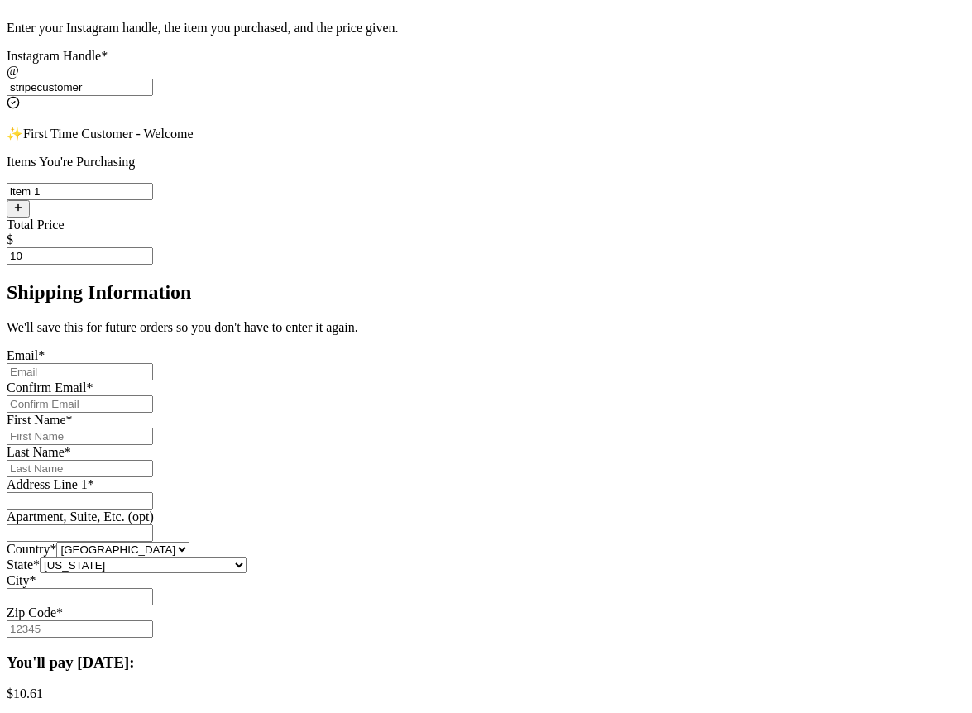
scroll to position [494, 0]
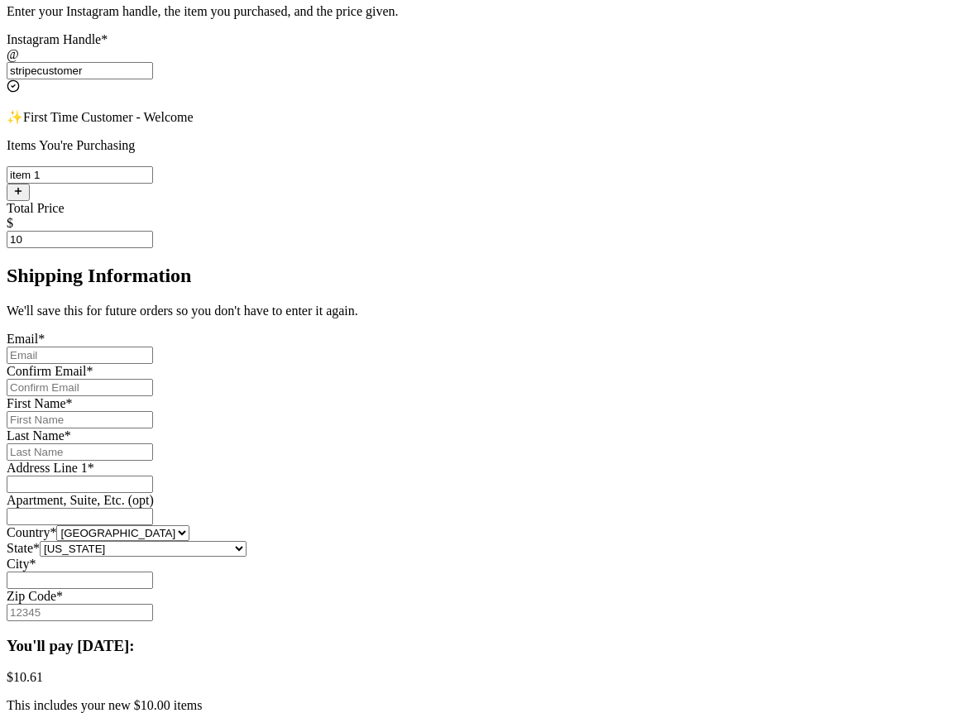
click at [153, 346] on input "Instagram Handle *" at bounding box center [80, 354] width 146 height 17
type input "[EMAIL_ADDRESS][DOMAIN_NAME]"
type input "[PERSON_NAME]"
type input "Rehman"
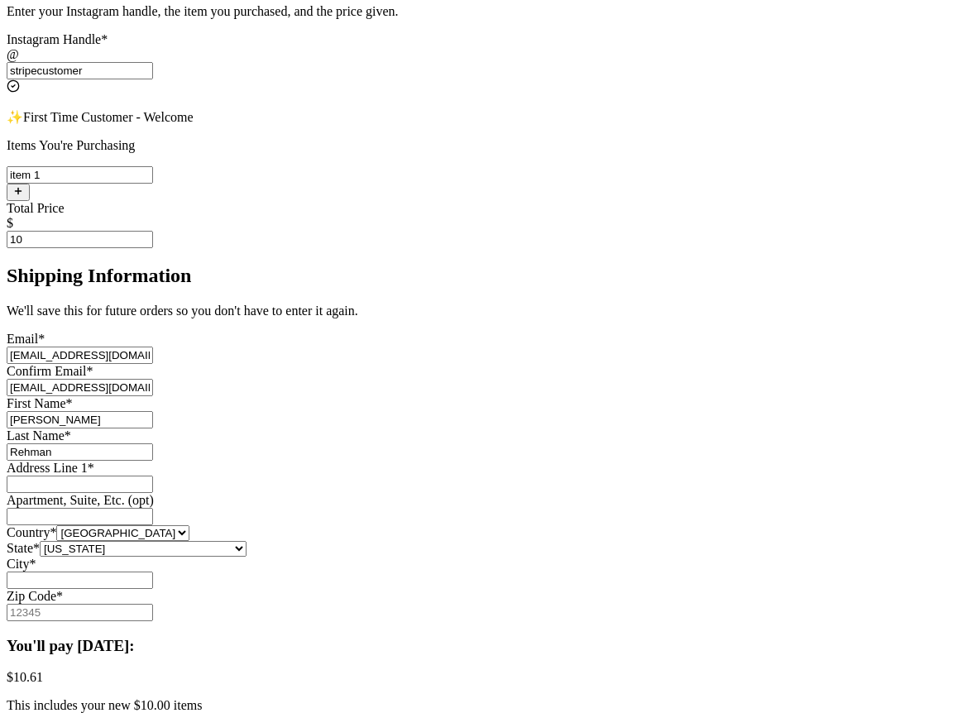
type input "Engineer Town Sector A near [GEOGRAPHIC_DATA]"
type input "[GEOGRAPHIC_DATA]"
click at [153, 346] on input "[EMAIL_ADDRESS][DOMAIN_NAME]" at bounding box center [80, 354] width 146 height 17
type input "[EMAIL_ADDRESS][DOMAIN_NAME]"
click at [153, 379] on input "[EMAIL_ADDRESS][DOMAIN_NAME]" at bounding box center [80, 387] width 146 height 17
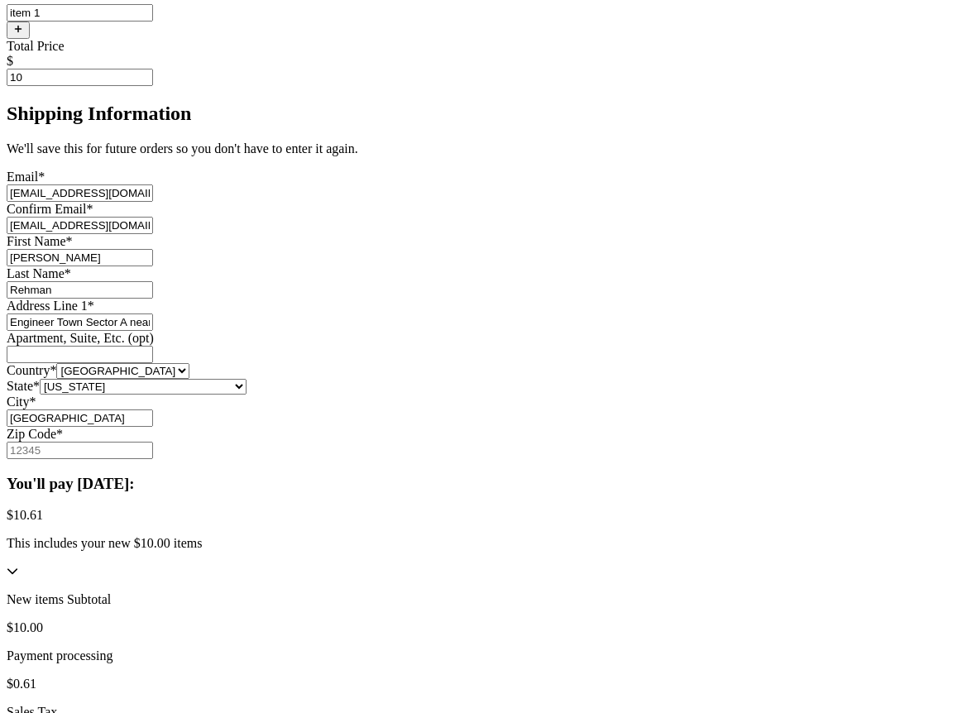
scroll to position [734, 0]
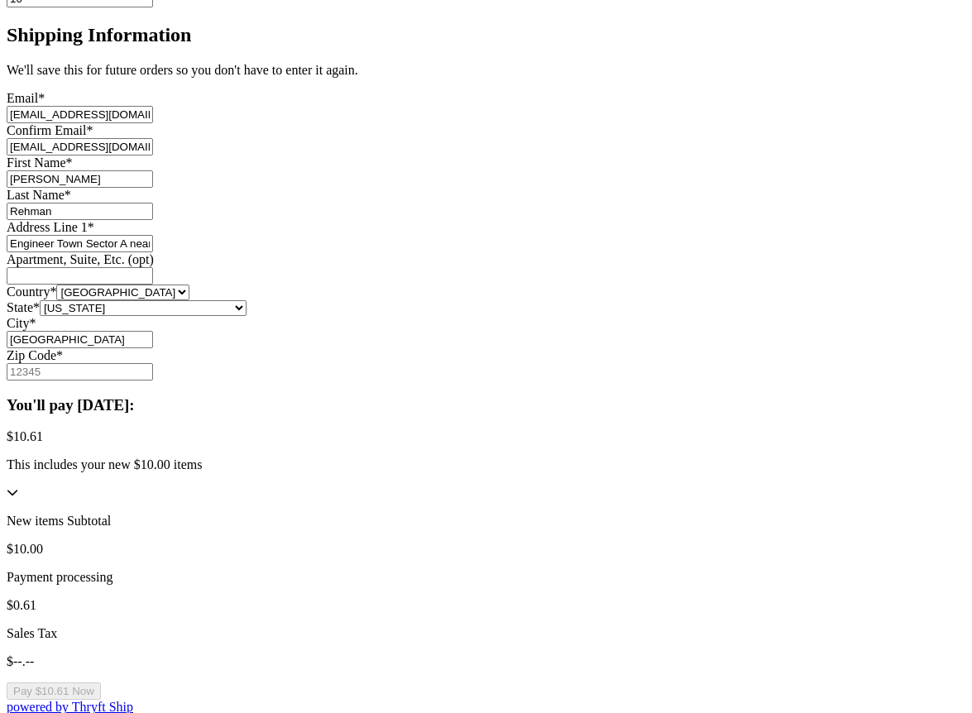
type input "[EMAIL_ADDRESS][DOMAIN_NAME]"
click at [153, 380] on input "Zip Code *" at bounding box center [80, 371] width 146 height 17
type input "84124"
click at [101, 712] on button "Pay $10.61 Now" at bounding box center [54, 722] width 94 height 17
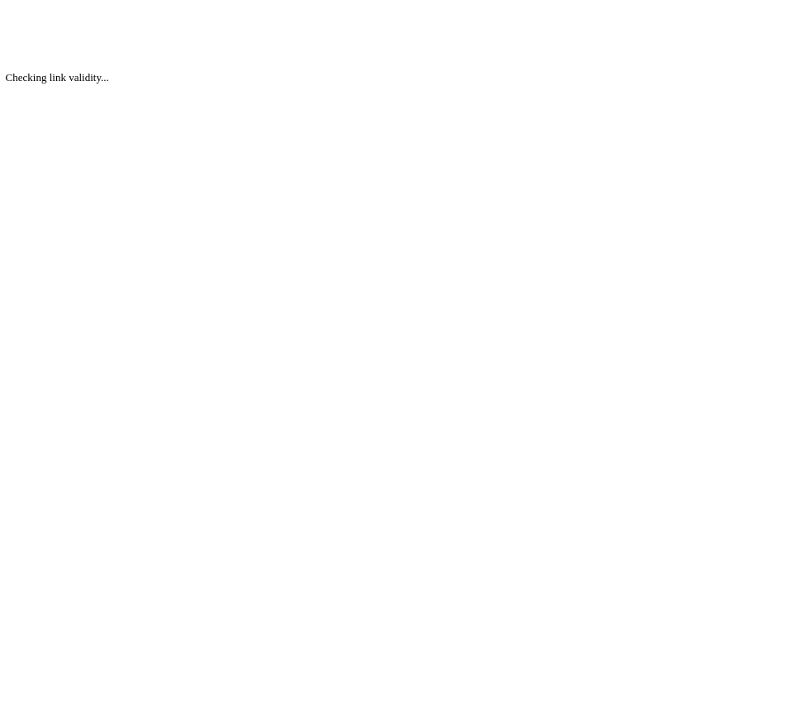
scroll to position [0, 0]
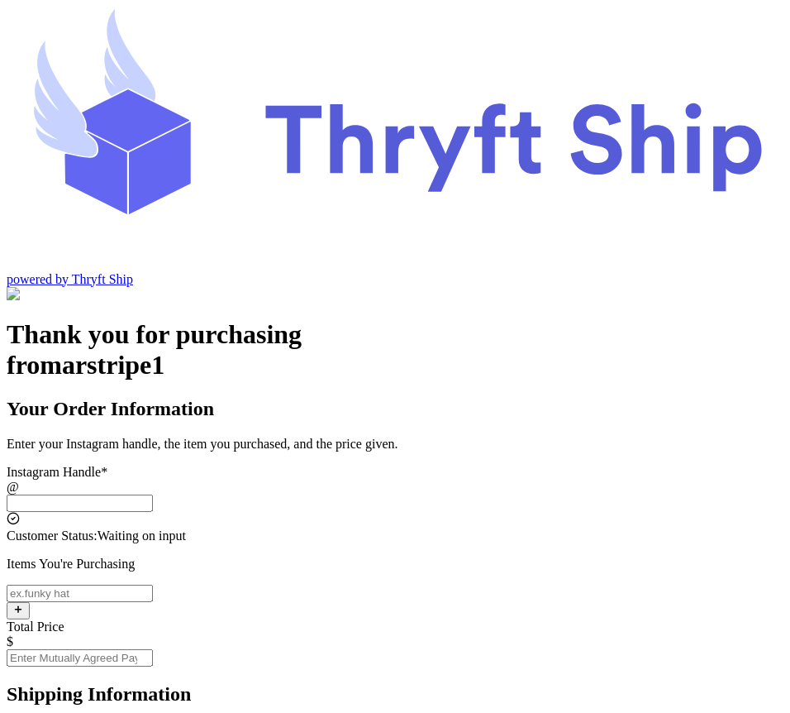
click at [153, 494] on input "Instagram Handle *" at bounding box center [80, 502] width 146 height 17
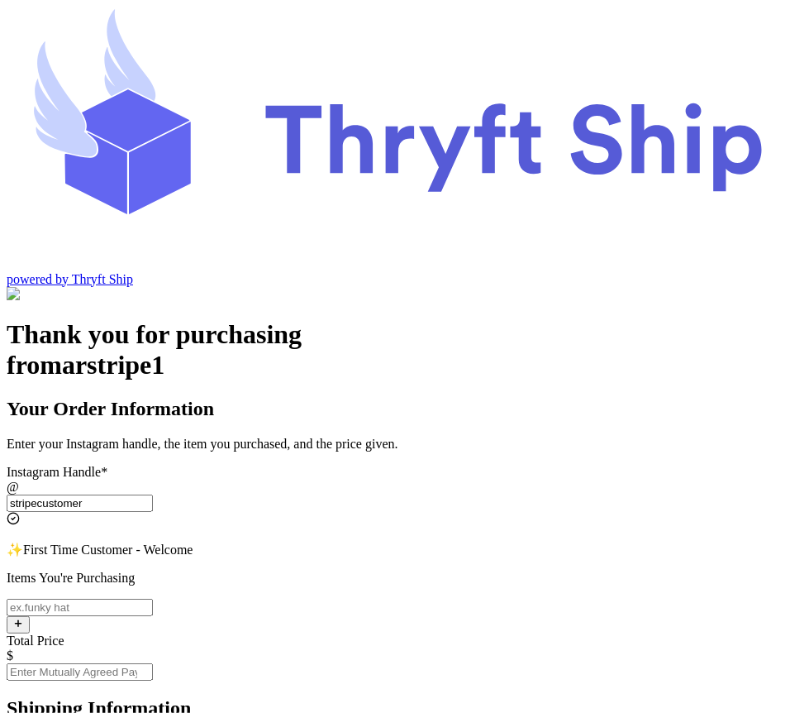
type input "stripecustomer"
click at [153, 599] on input "Instagram Handle *" at bounding box center [80, 607] width 146 height 17
type input "item 1"
click at [153, 663] on input "Total Price" at bounding box center [80, 671] width 146 height 17
type input "10"
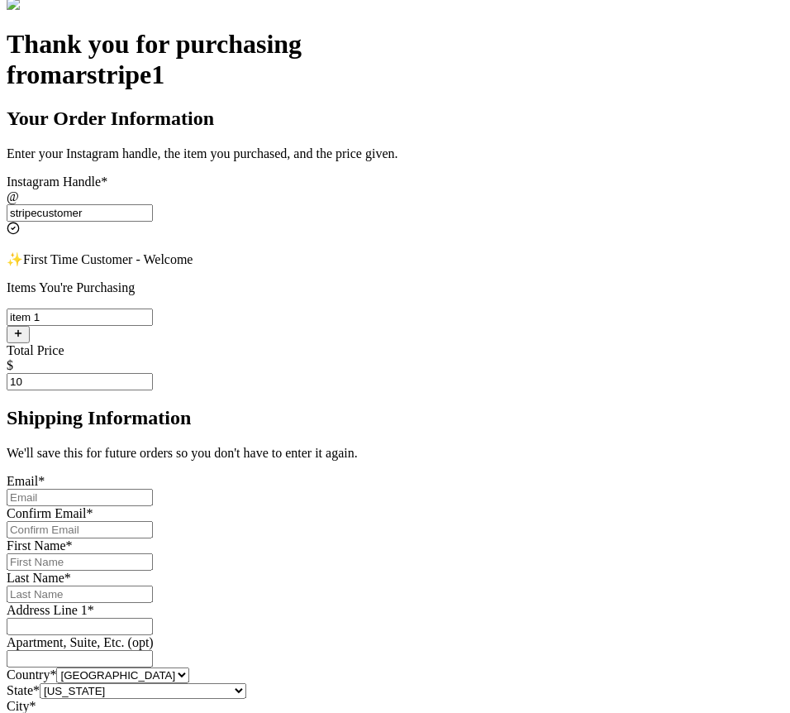
scroll to position [294, 0]
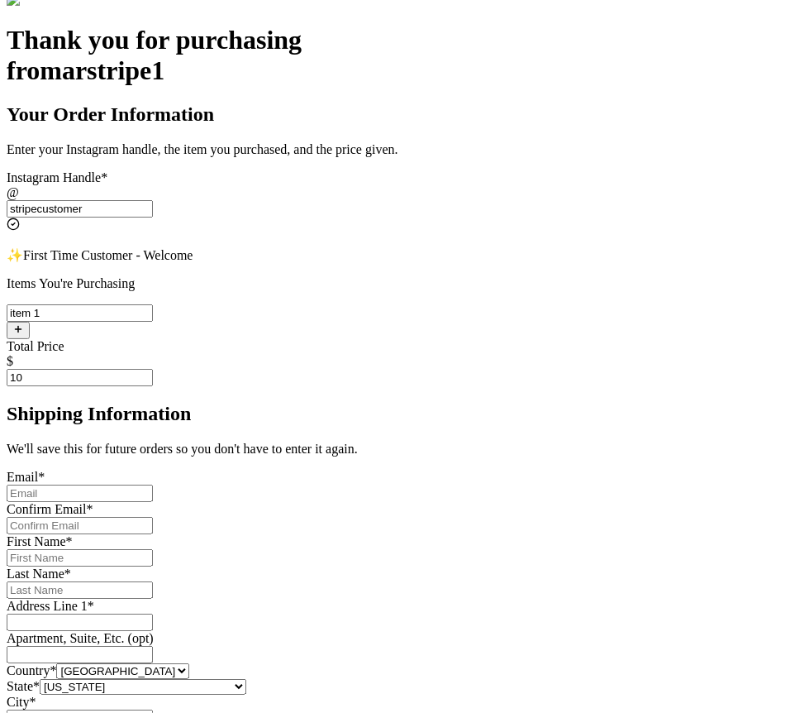
click at [153, 485] on input "Instagram Handle *" at bounding box center [80, 493] width 146 height 17
type input "s.abderrehman@gmail.com"
type input "Abdul"
type input "Rehman"
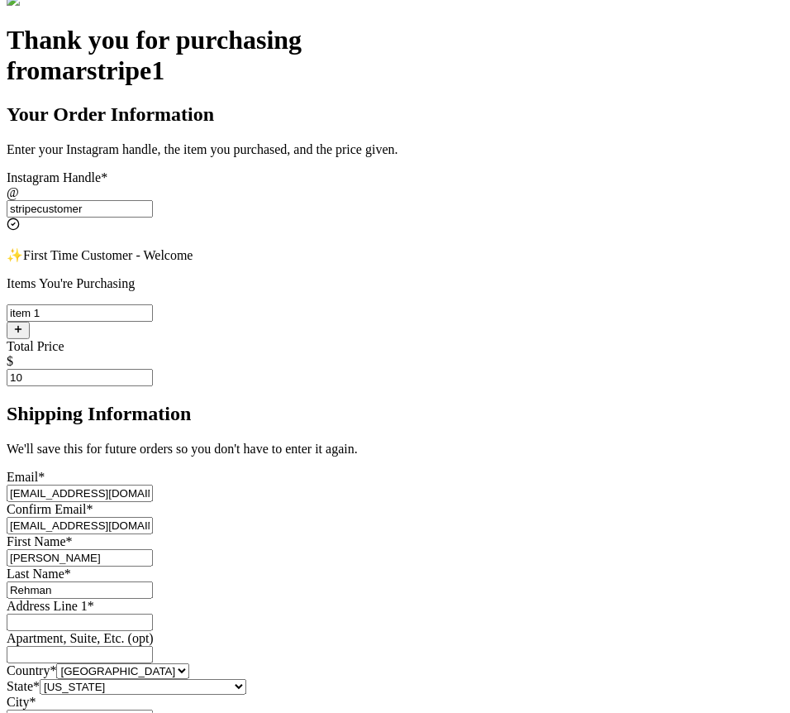
type input "Engineer Town Sector A near Valencia Town"
type input "Lahore"
click at [153, 485] on input "s.abderrehman@gmail.com" at bounding box center [80, 493] width 146 height 17
type input "s.abderrehman+2@gmail.com"
click at [153, 517] on input "s.abderrehman@gmail.com" at bounding box center [80, 525] width 146 height 17
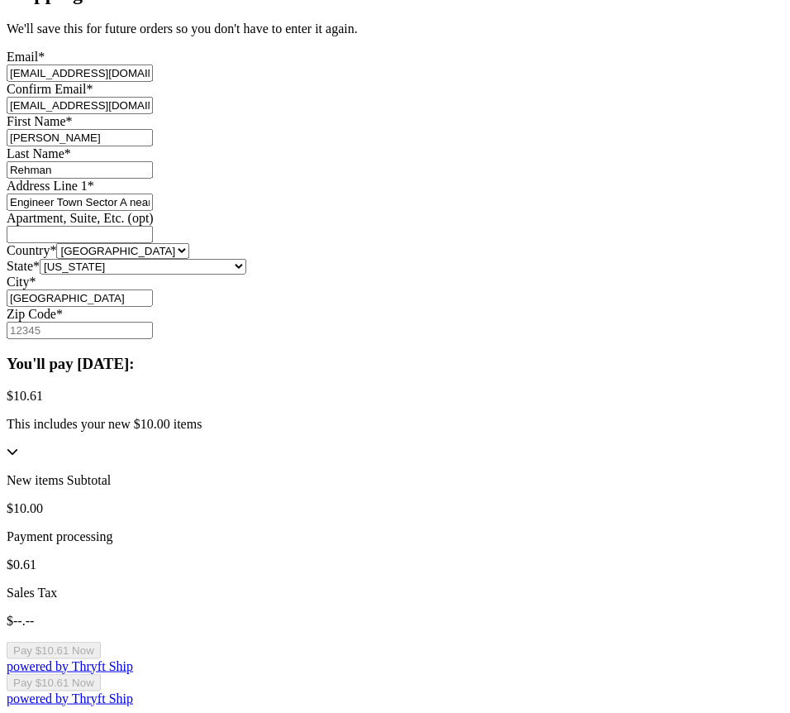
scroll to position [870, 0]
type input "s.abderrehman+2@gmail.com"
click at [153, 339] on input "Zip Code *" at bounding box center [80, 330] width 146 height 17
type input "84124"
click at [101, 642] on button "Pay $10.61 Now" at bounding box center [54, 650] width 94 height 17
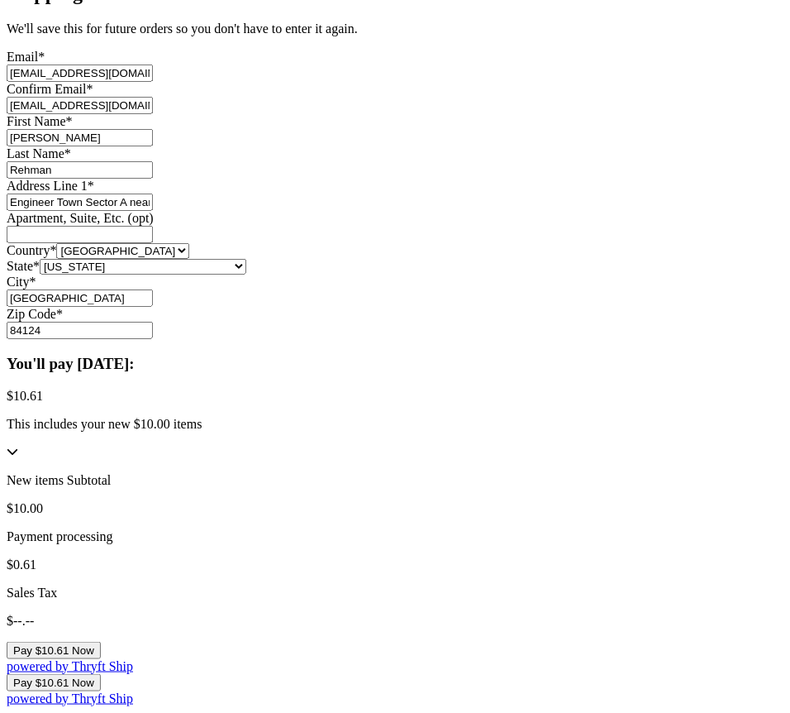
scroll to position [0, 0]
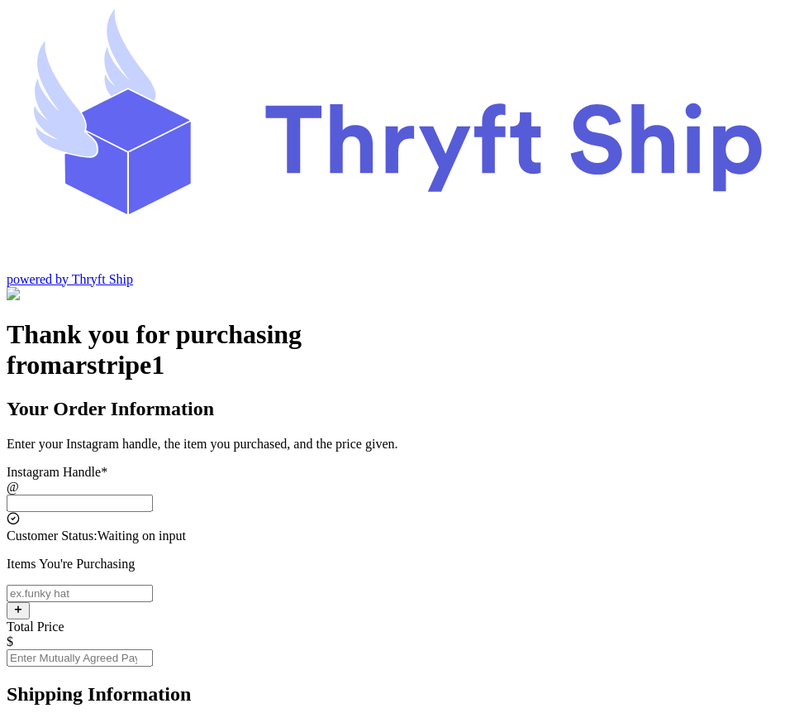
click at [153, 494] on input "Instagram Handle *" at bounding box center [80, 502] width 146 height 17
type input "stripecustomer"
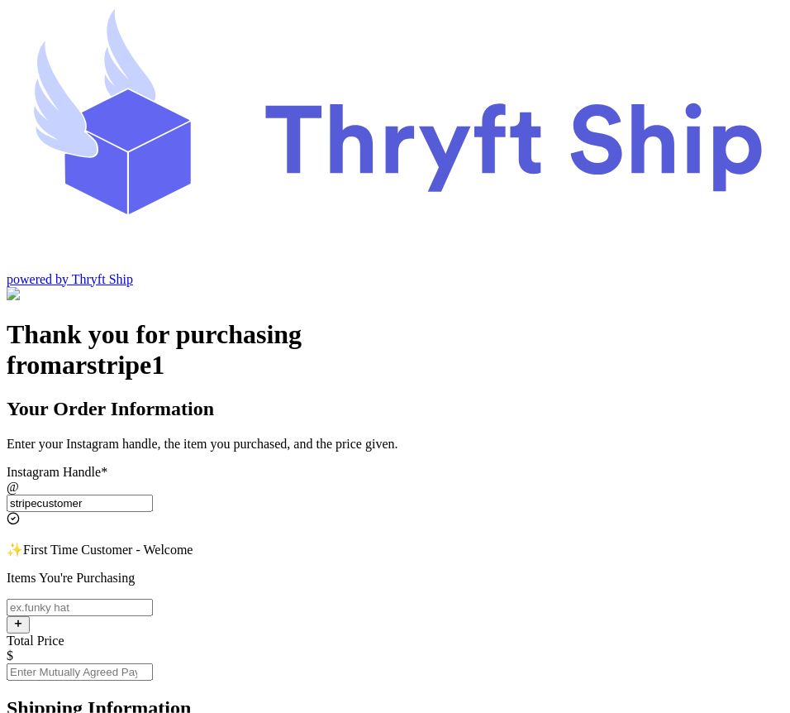
click at [153, 599] on input "Instagram Handle *" at bounding box center [80, 607] width 146 height 17
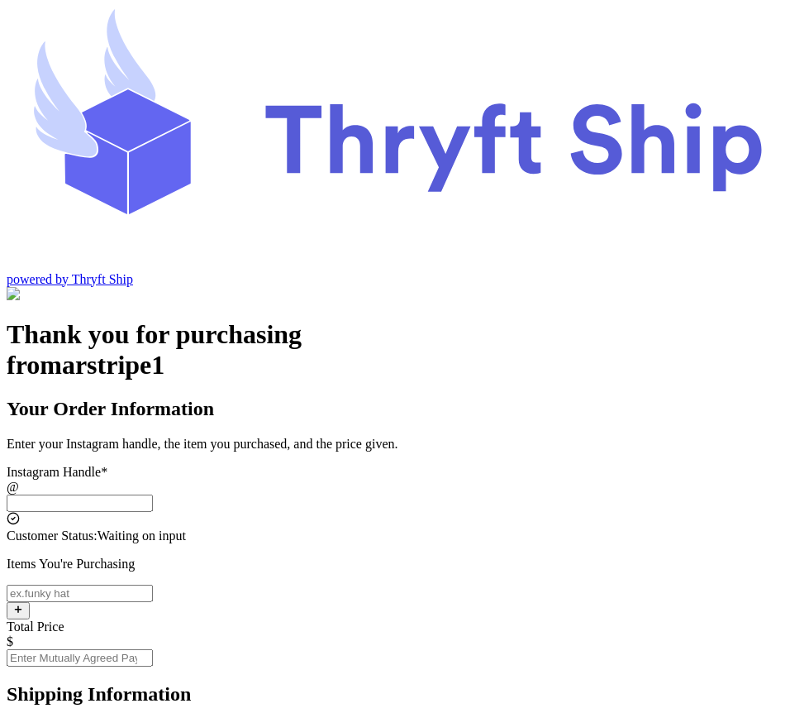
click at [153, 494] on input "Instagram Handle *" at bounding box center [80, 502] width 146 height 17
type input "stripecustomer"
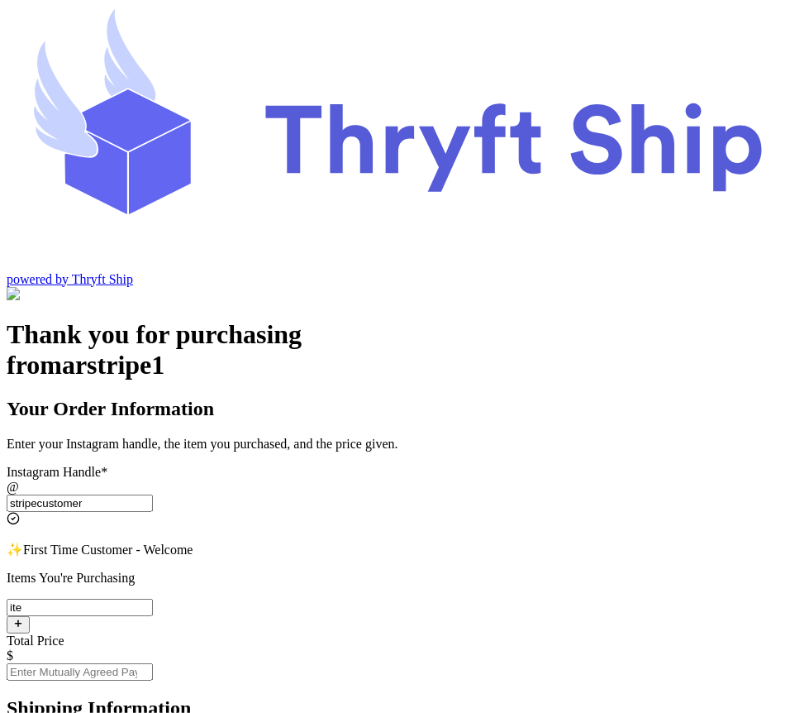
type input "item 1"
click at [153, 663] on input "Total Price" at bounding box center [80, 671] width 146 height 17
type input "10"
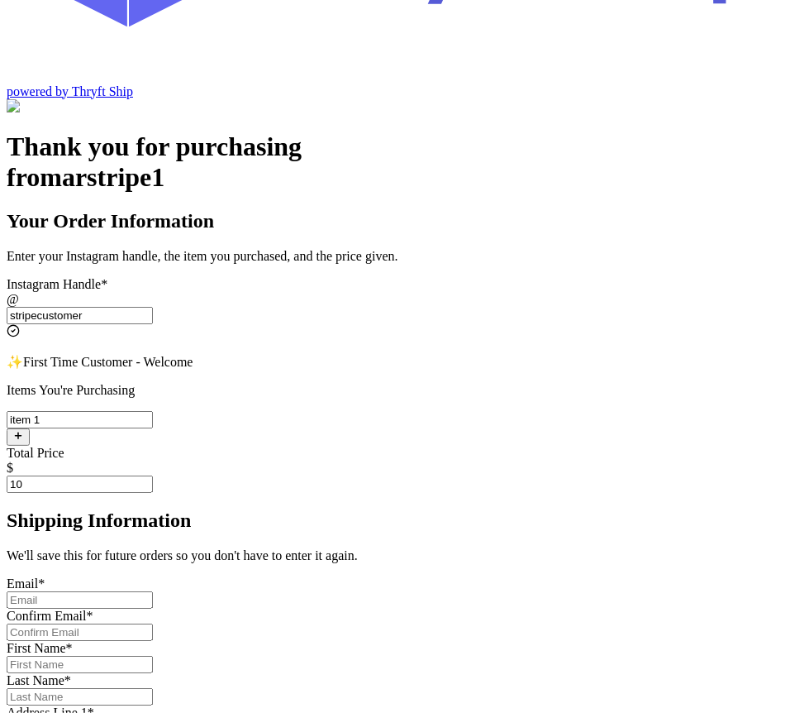
scroll to position [195, 0]
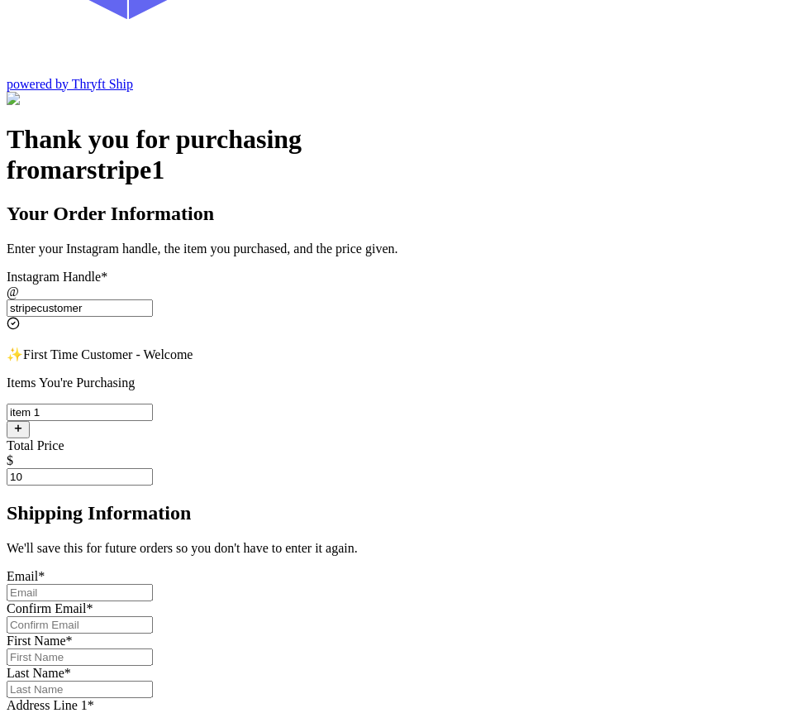
click at [153, 584] on input "Instagram Handle *" at bounding box center [80, 592] width 146 height 17
type input "[EMAIL_ADDRESS][DOMAIN_NAME]"
type input "[PERSON_NAME]"
type input "Rehman"
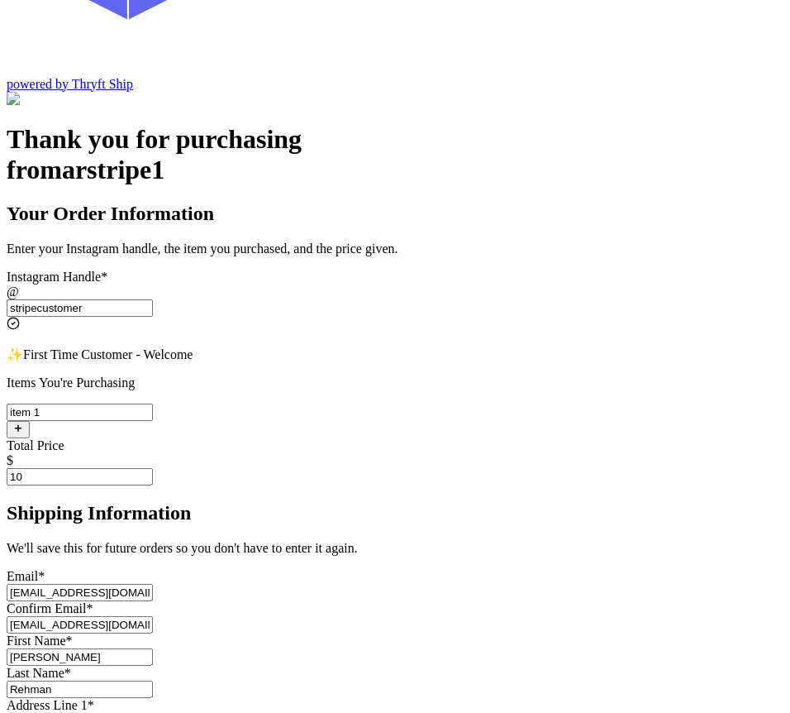
type input "Engineer Town Sector A near [GEOGRAPHIC_DATA]"
type input "[GEOGRAPHIC_DATA]"
click at [153, 584] on input "[EMAIL_ADDRESS][DOMAIN_NAME]" at bounding box center [80, 592] width 146 height 17
type input "[EMAIL_ADDRESS][DOMAIN_NAME]"
click at [153, 616] on input "[EMAIL_ADDRESS][DOMAIN_NAME]" at bounding box center [80, 624] width 146 height 17
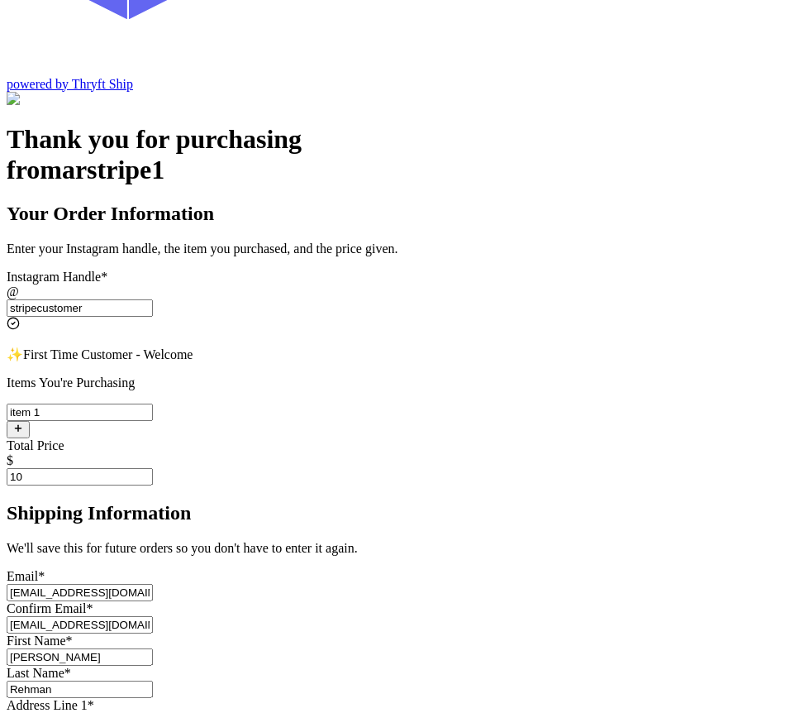
type input "[EMAIL_ADDRESS][DOMAIN_NAME]"
click at [729, 486] on div "Thank you for purchasing from arstripe1 Your Order Information Enter your Insta…" at bounding box center [395, 674] width 777 height 1101
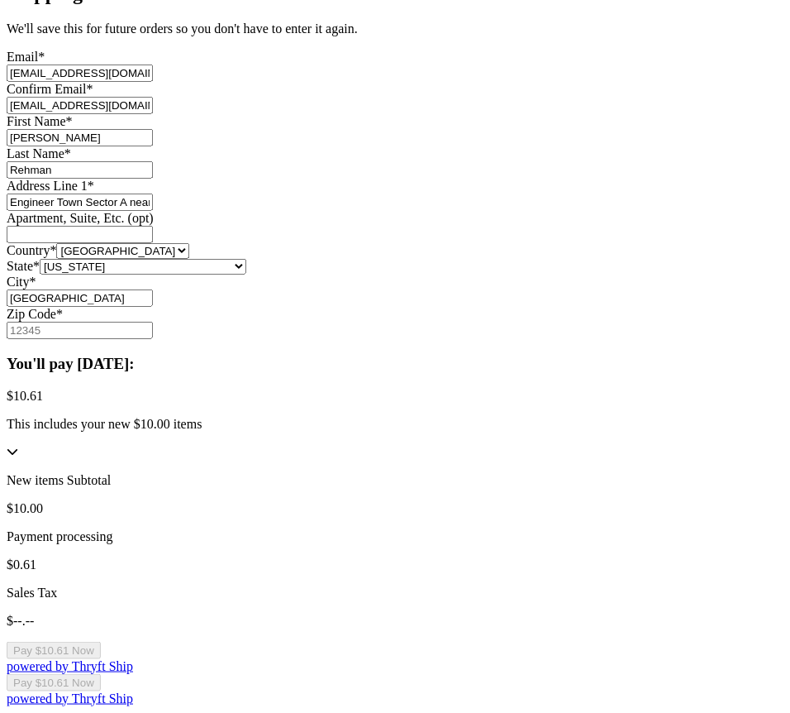
click at [153, 339] on input "Zip Code *" at bounding box center [80, 330] width 146 height 17
type input "84124"
click at [709, 457] on div "Thank you for purchasing from arstripe1 Your Order Information Enter your Insta…" at bounding box center [395, 155] width 777 height 1101
click at [101, 642] on button "Pay $10.61 Now" at bounding box center [54, 650] width 94 height 17
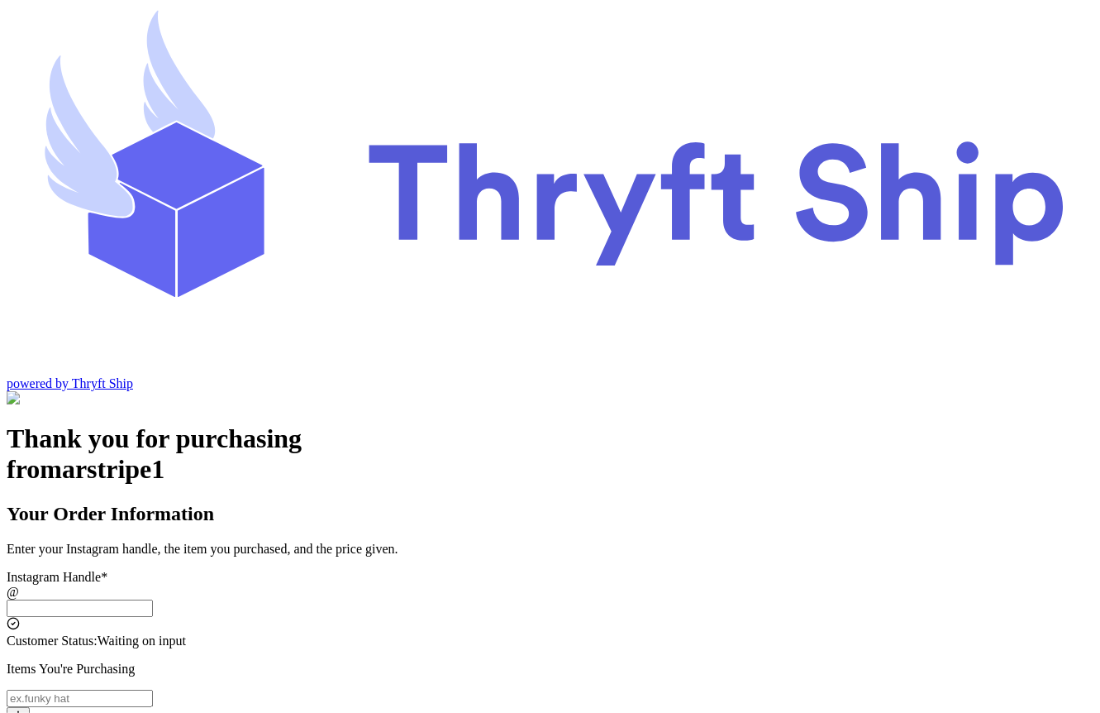
click at [565, 570] on div "Instagram Handle * @" at bounding box center [550, 602] width 1087 height 64
click at [153, 599] on input "Instagram Handle *" at bounding box center [80, 607] width 146 height 17
type input "a"
type input "stripecustomer"
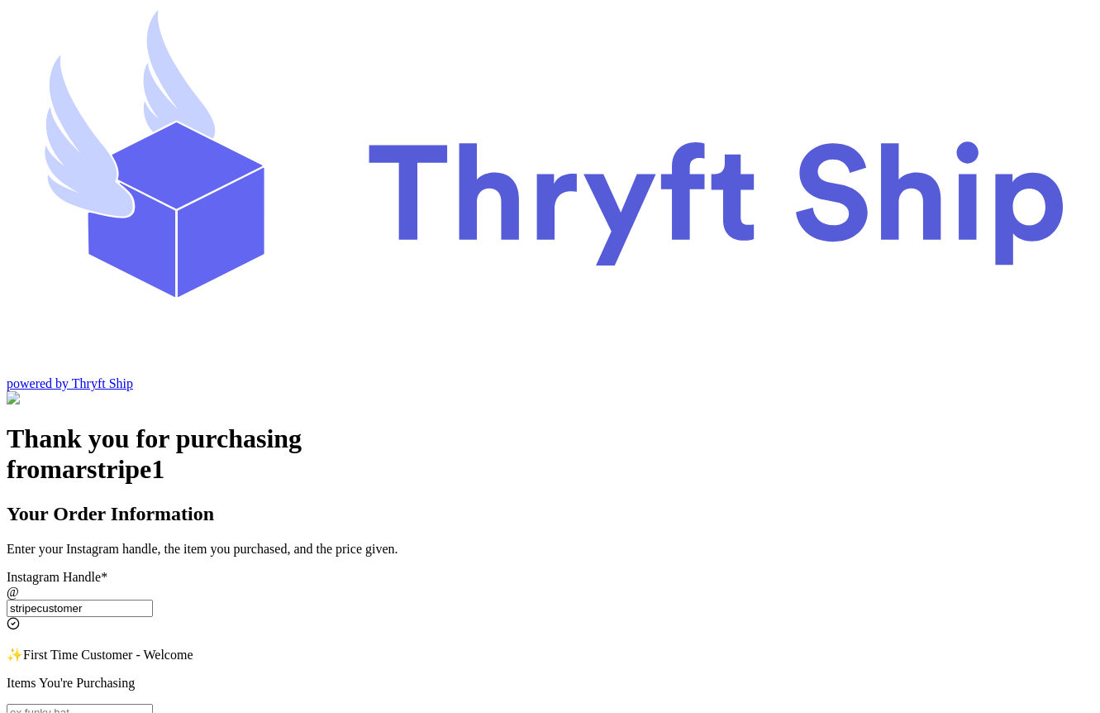
click at [153, 704] on input "Instagram Handle *" at bounding box center [80, 712] width 146 height 17
type input "10"
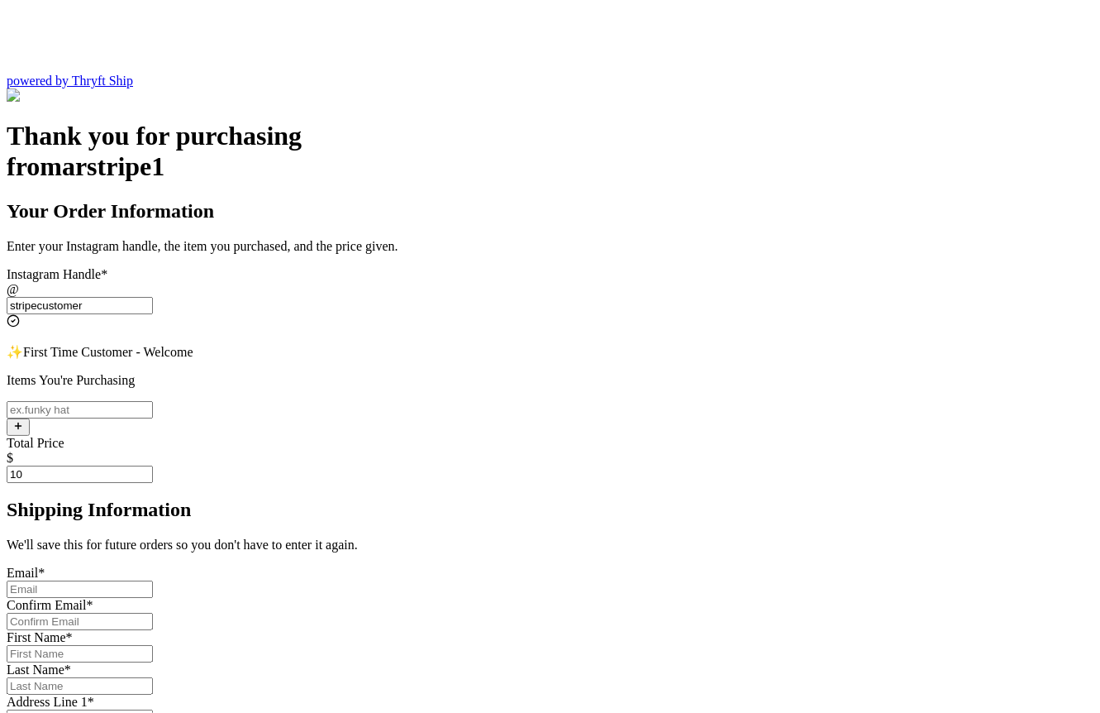
scroll to position [329, 0]
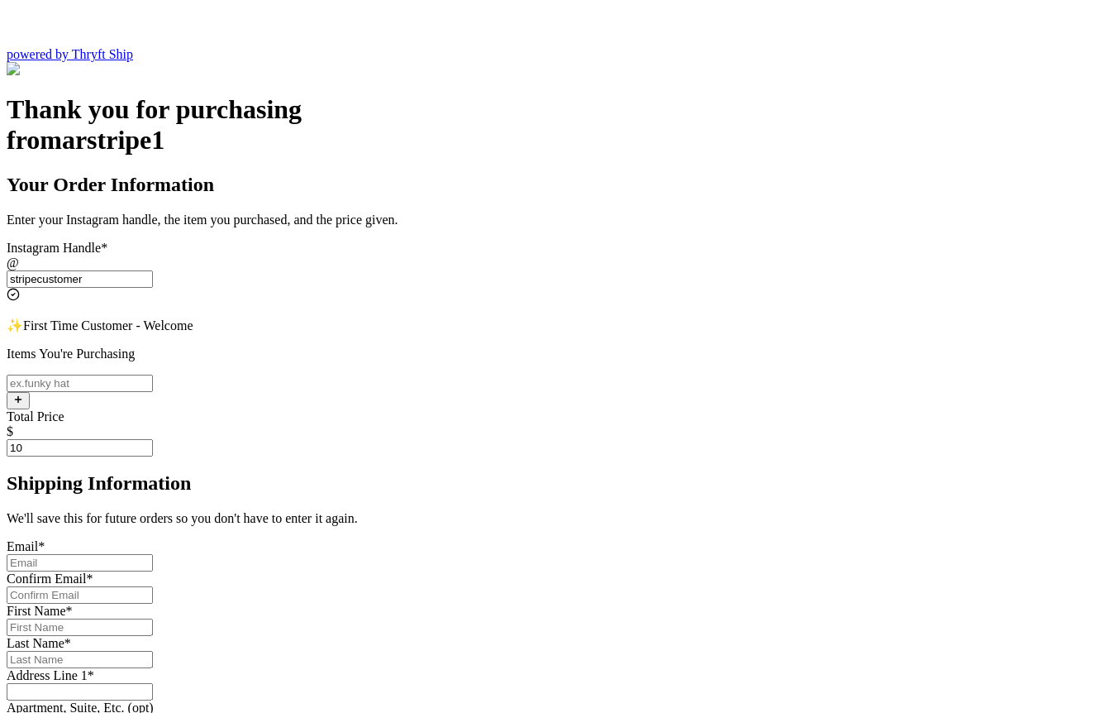
click at [153, 554] on input "Instagram Handle *" at bounding box center [80, 562] width 146 height 17
type input "[EMAIL_ADDRESS][DOMAIN_NAME]"
type input "[PERSON_NAME]"
type input "Rehman"
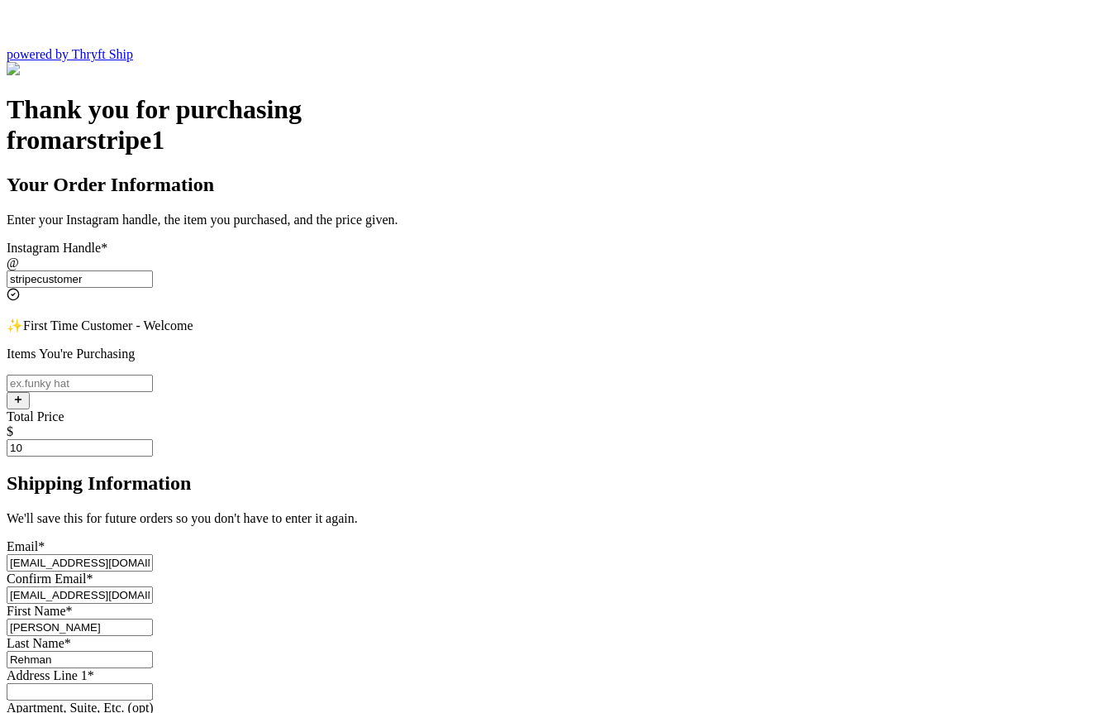
type input "Engineer Town Sector A near [GEOGRAPHIC_DATA]"
type input "[GEOGRAPHIC_DATA]"
click at [153, 554] on input "[EMAIL_ADDRESS][DOMAIN_NAME]" at bounding box center [80, 562] width 146 height 17
type input "[EMAIL_ADDRESS][DOMAIN_NAME]"
click at [153, 586] on input "[EMAIL_ADDRESS][DOMAIN_NAME]" at bounding box center [80, 594] width 146 height 17
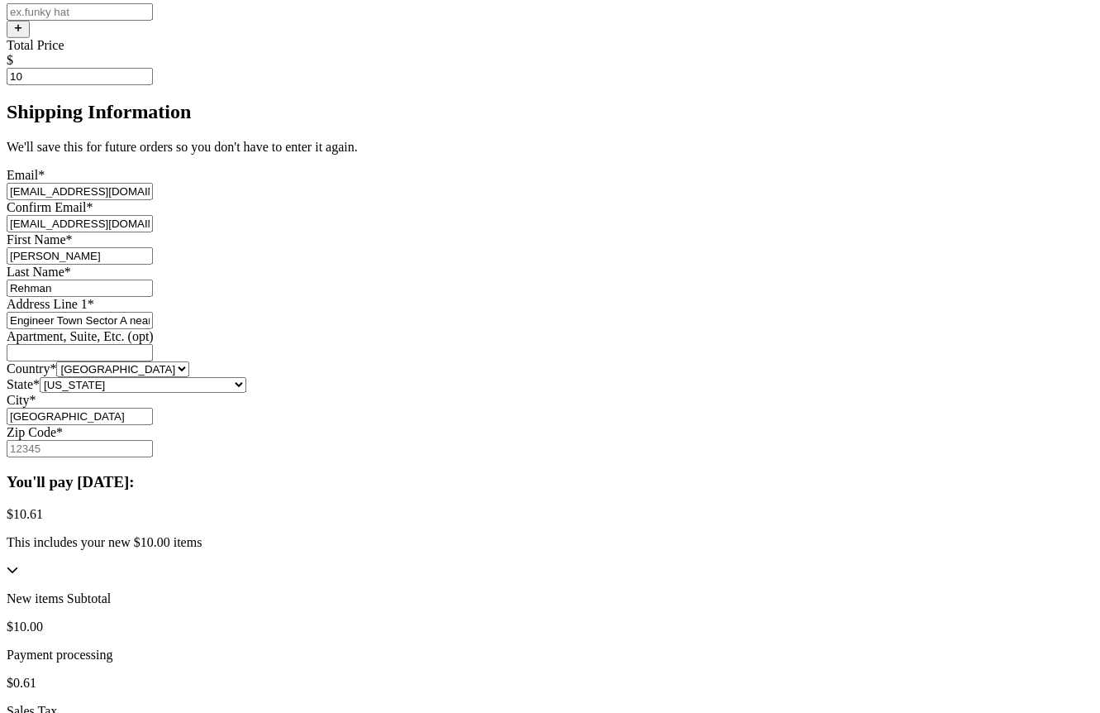
scroll to position [733, 0]
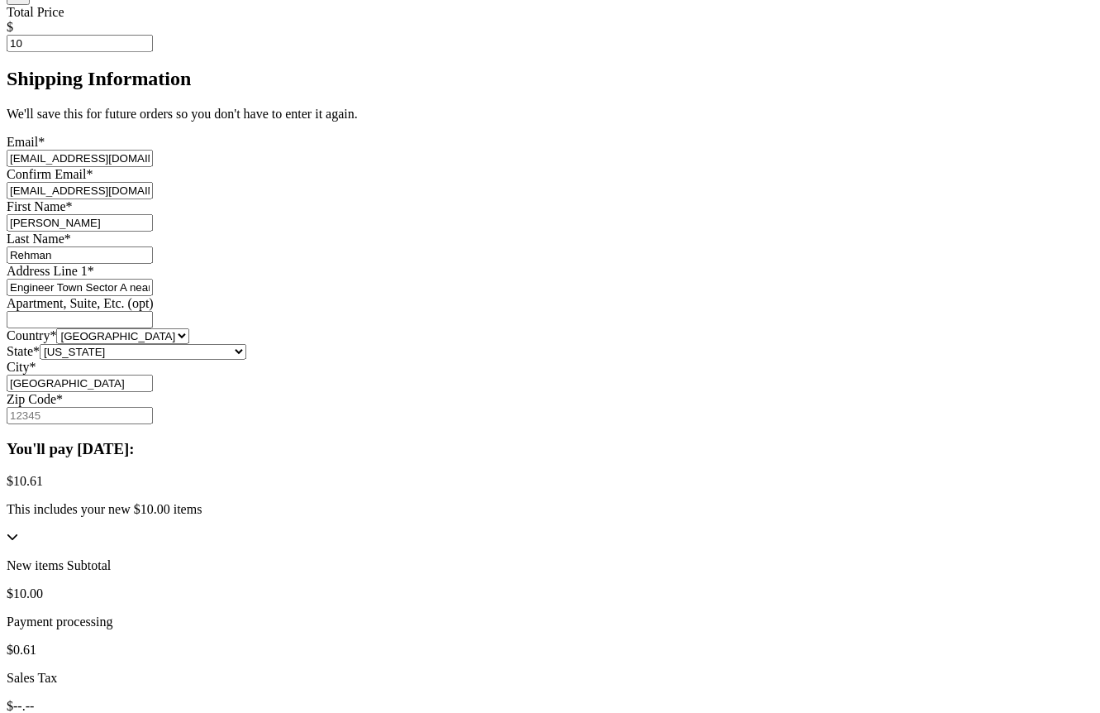
type input "[EMAIL_ADDRESS][DOMAIN_NAME]"
click at [153, 424] on input "Zip Code *" at bounding box center [80, 415] width 146 height 17
type input "84124"
click at [790, 565] on div "Thank you for purchasing from arstripe1 Your Order Information Enter your Insta…" at bounding box center [550, 240] width 1087 height 1101
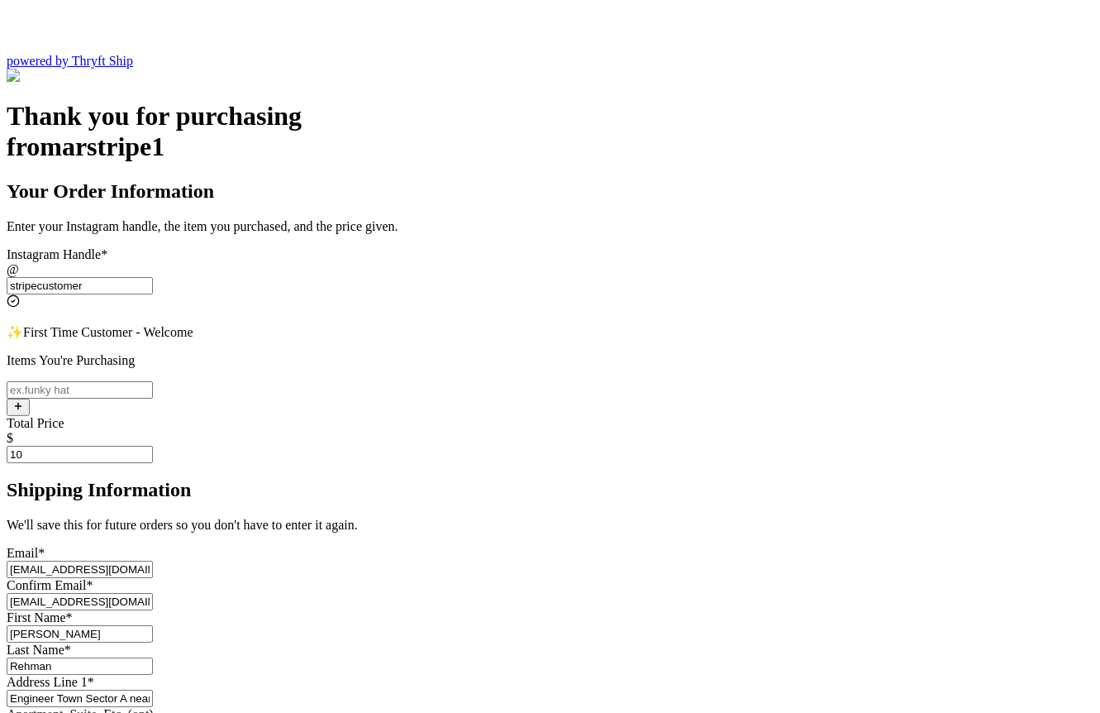
scroll to position [323, 0]
click at [153, 380] on input "Instagram Handle *" at bounding box center [80, 388] width 146 height 17
type input "item 1"
click at [790, 215] on div "Thank you for purchasing from arstripe1 Your Order Information Enter your Insta…" at bounding box center [550, 650] width 1087 height 1101
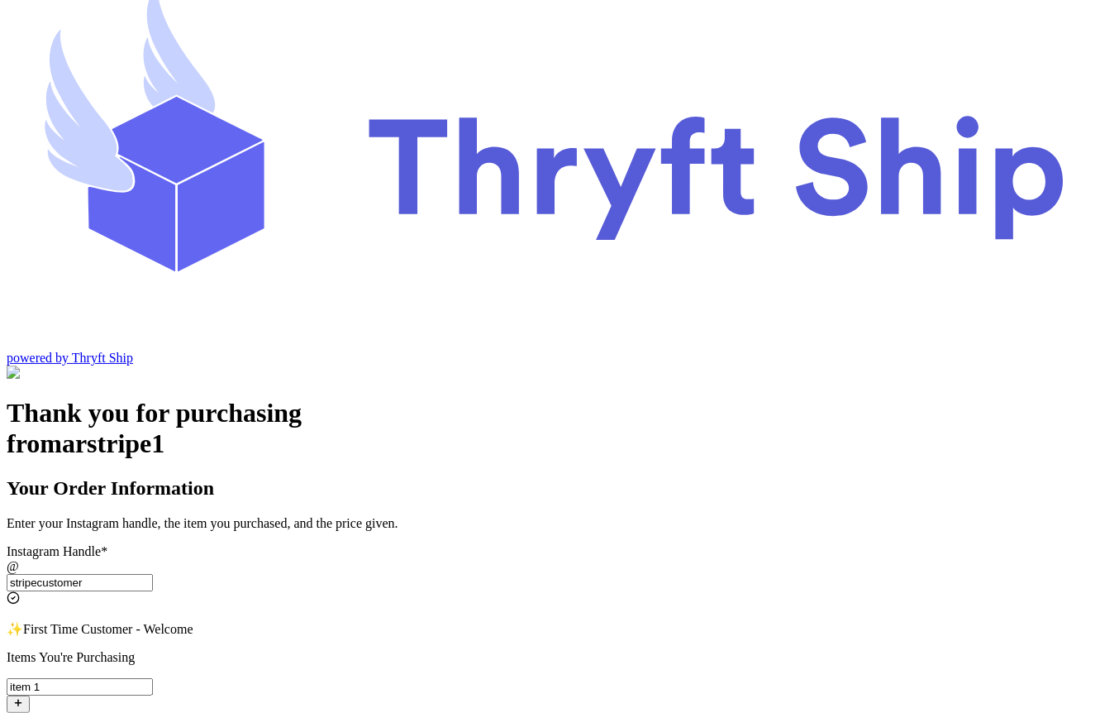
scroll to position [0, 0]
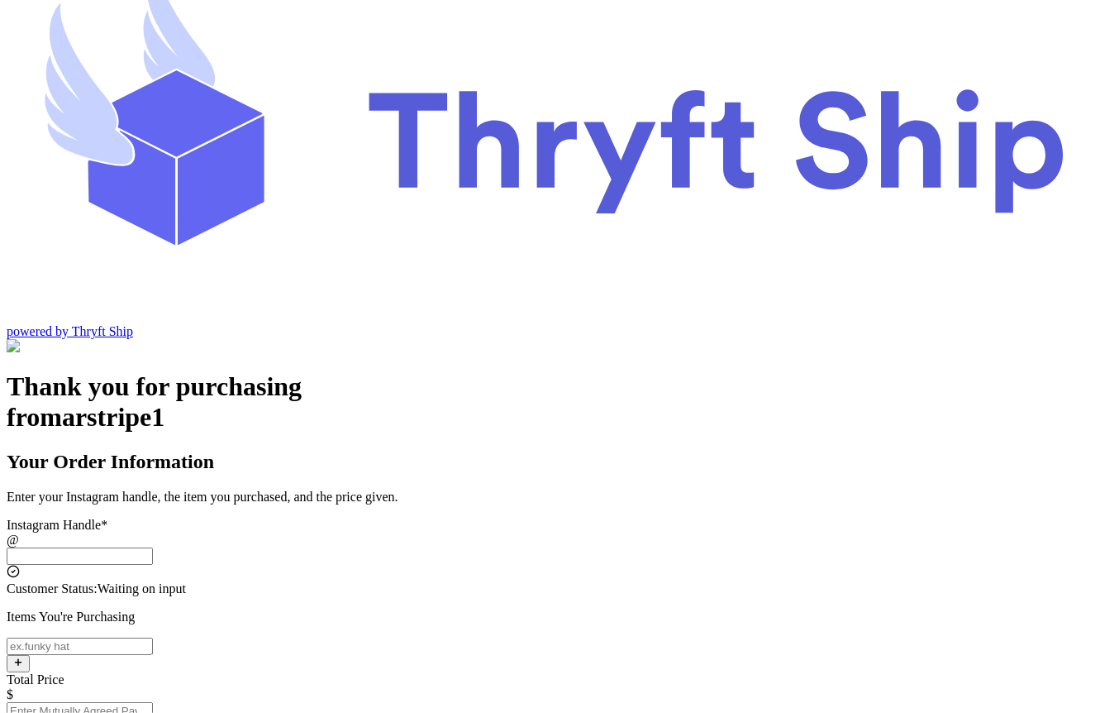
scroll to position [42, 0]
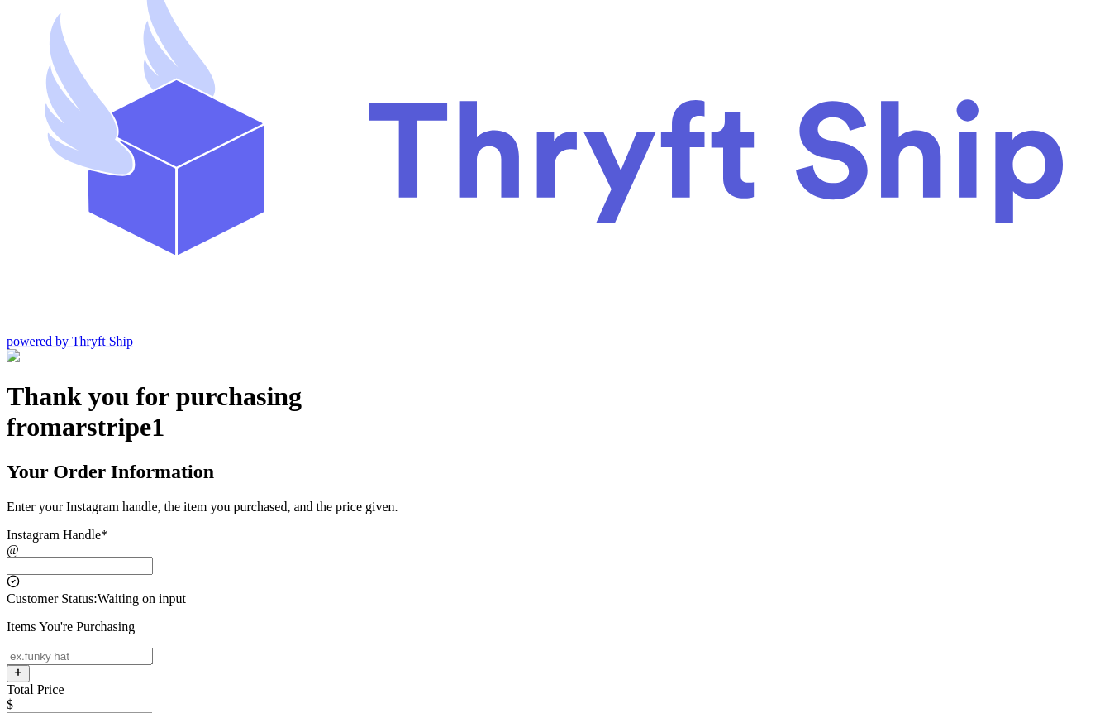
click at [153, 557] on input "Instagram Handle *" at bounding box center [80, 565] width 146 height 17
type input "stripecustomer"
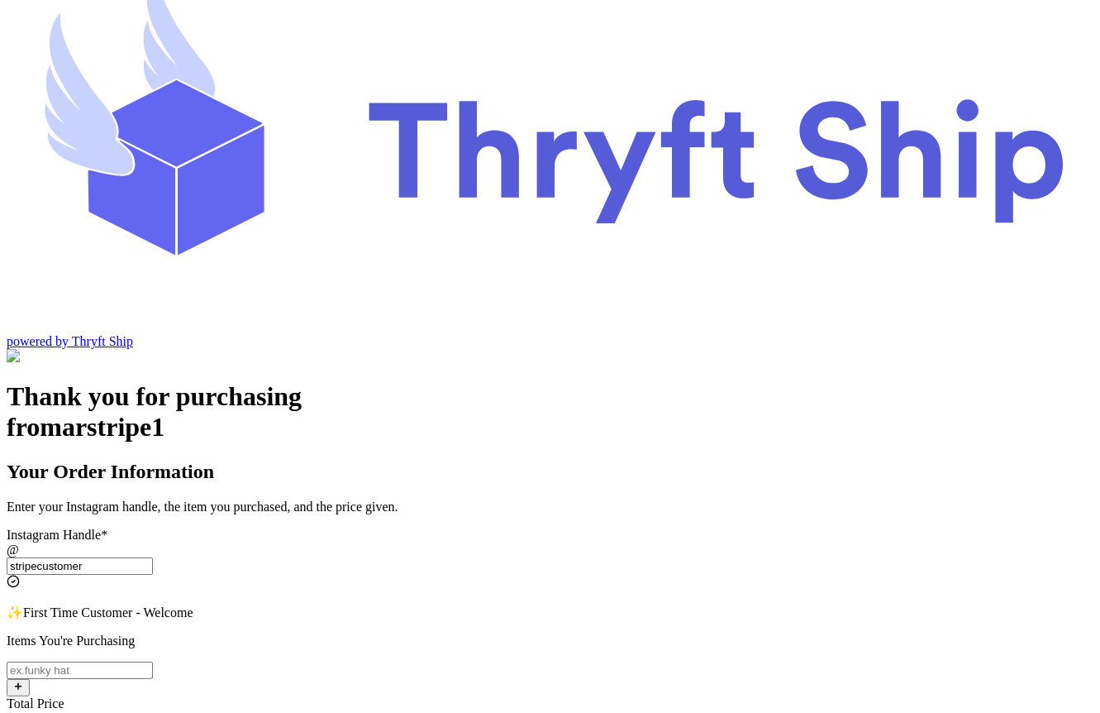
click at [153, 661] on input "Instagram Handle *" at bounding box center [80, 669] width 146 height 17
type input "item 1"
type input "10"
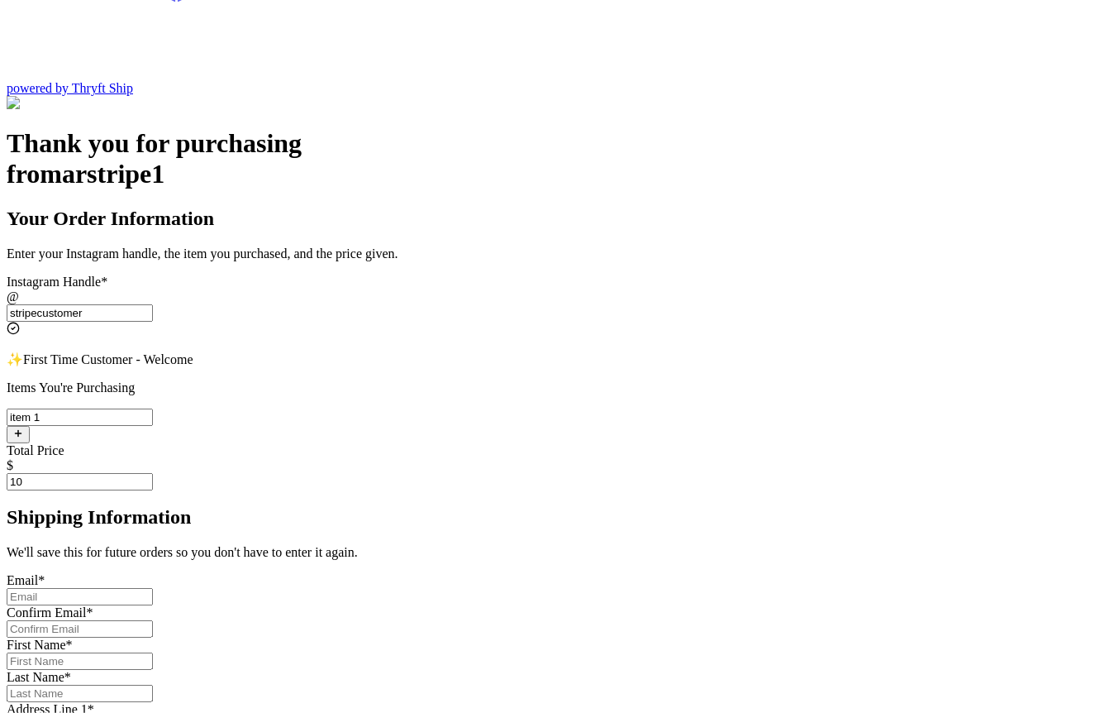
scroll to position [332, 0]
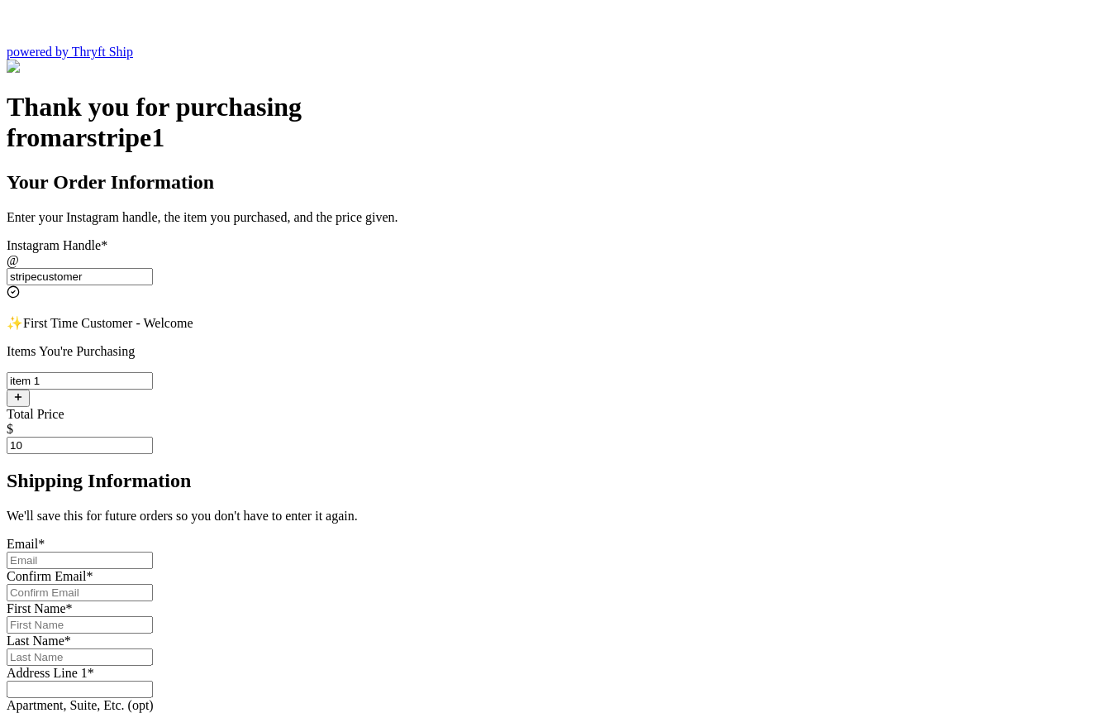
click at [153, 551] on input "Instagram Handle *" at bounding box center [80, 559] width 146 height 17
type input "s.abderrehman@gmail.com"
type input "Abdul"
type input "Rehman"
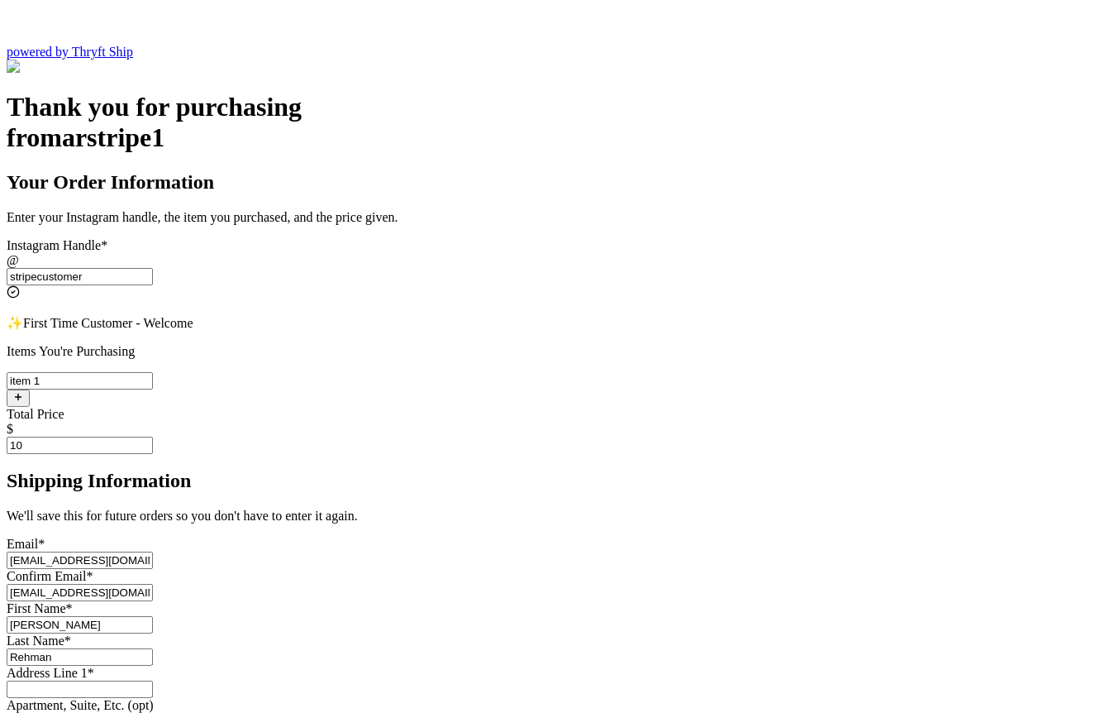
type input "Engineer Town Sector A near Valencia Town"
type input "[GEOGRAPHIC_DATA]"
click at [153, 551] on input "s.abderrehman@gmail.com" at bounding box center [80, 559] width 146 height 17
type input "s.abderrehman+2@gmail.com"
click at [153, 584] on input "s.abderrehman@gmail.com" at bounding box center [80, 592] width 146 height 17
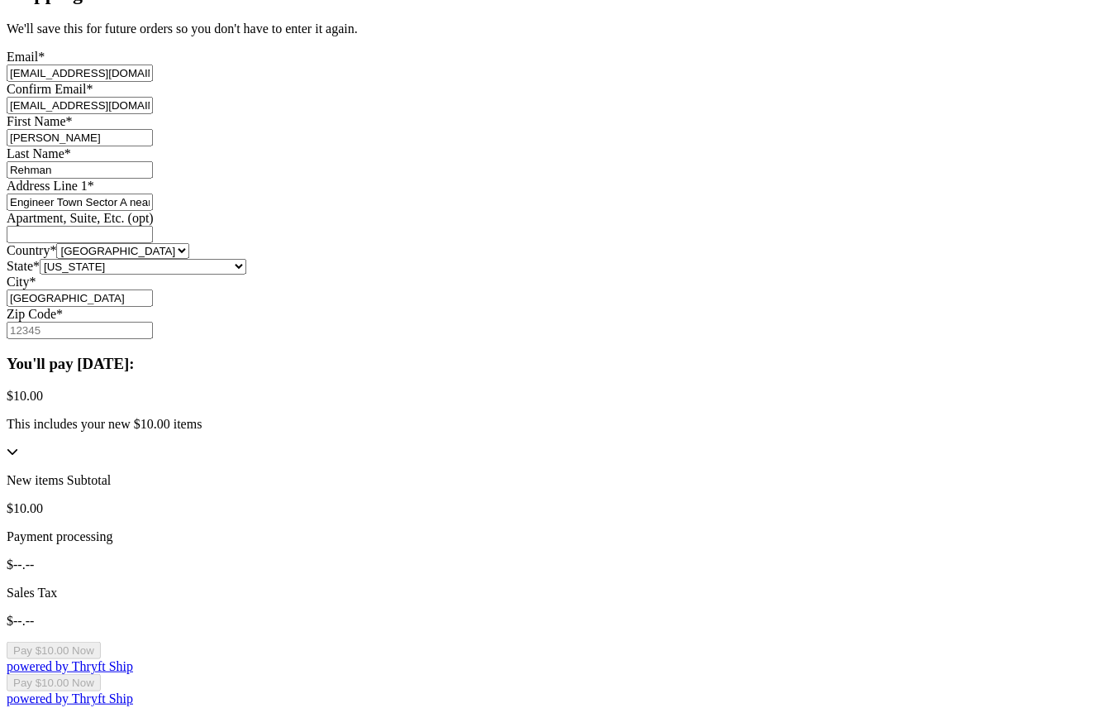
scroll to position [867, 0]
type input "s.abderrehman+2@gmail.com"
click at [153, 339] on input "Zip Code *" at bounding box center [80, 330] width 146 height 17
type input "84124"
click at [917, 461] on div "Thank you for purchasing from arstripe1 Your Order Information Enter your Insta…" at bounding box center [550, 155] width 1087 height 1101
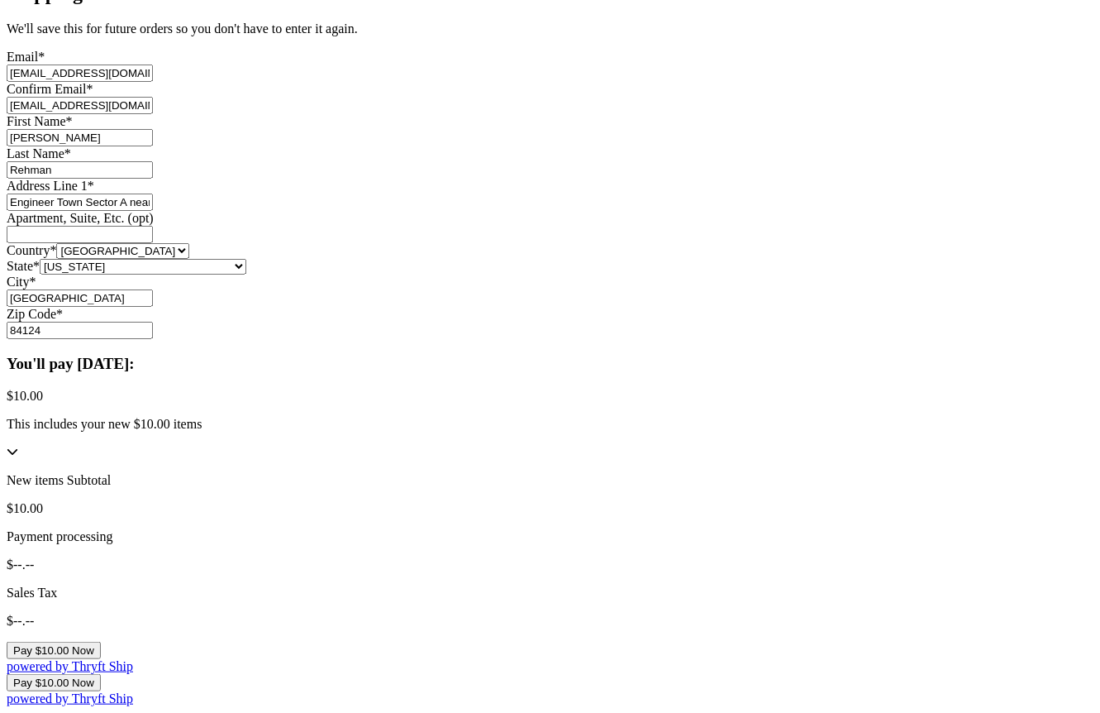
click at [733, 460] on div "This includes your new $10.00 items" at bounding box center [550, 438] width 1087 height 43
click at [101, 652] on button "Pay $10.00 Now" at bounding box center [54, 650] width 94 height 17
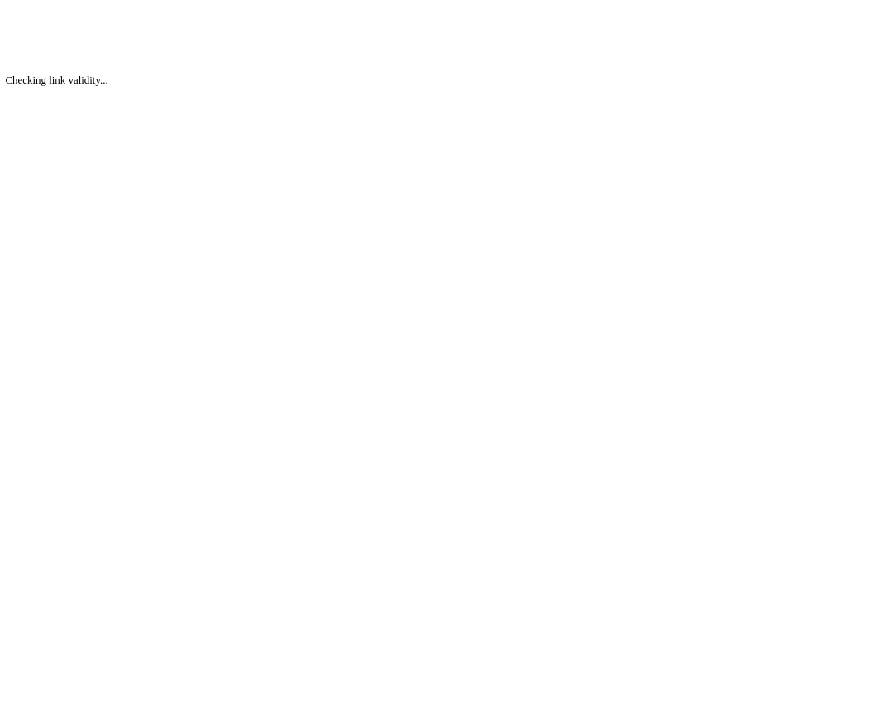
scroll to position [0, 0]
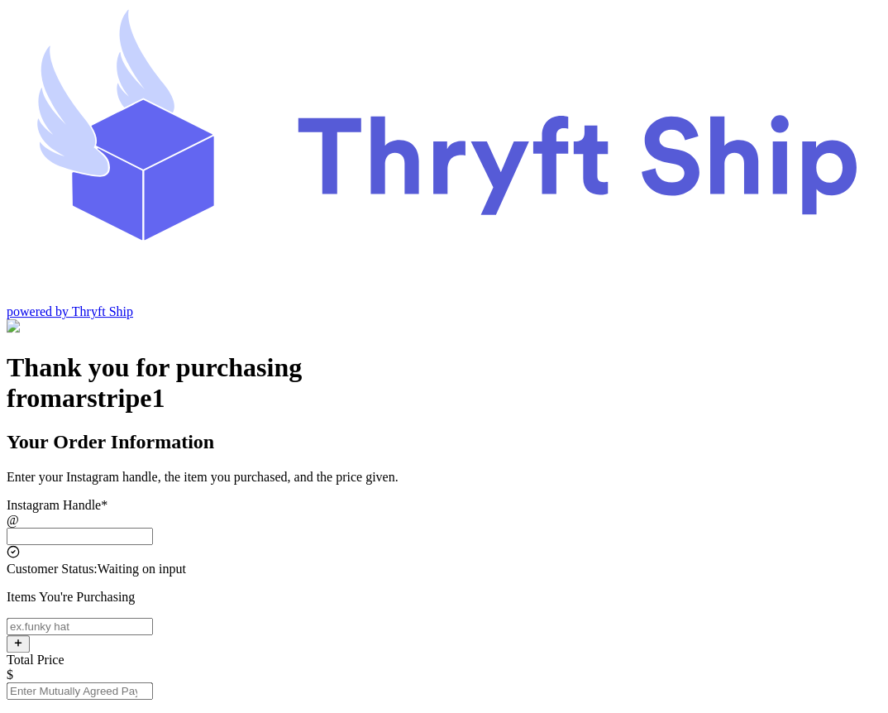
scroll to position [74, 0]
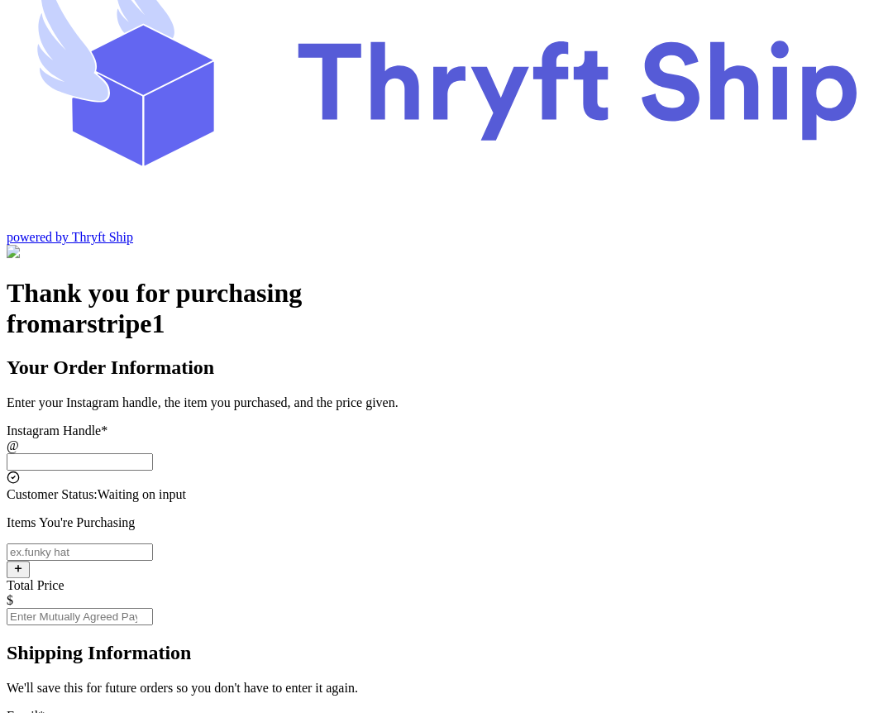
click at [153, 453] on input "Instagram Handle *" at bounding box center [80, 461] width 146 height 17
type input "stripecustomer"
type input "[GEOGRAPHIC_DATA]"
type input "84124"
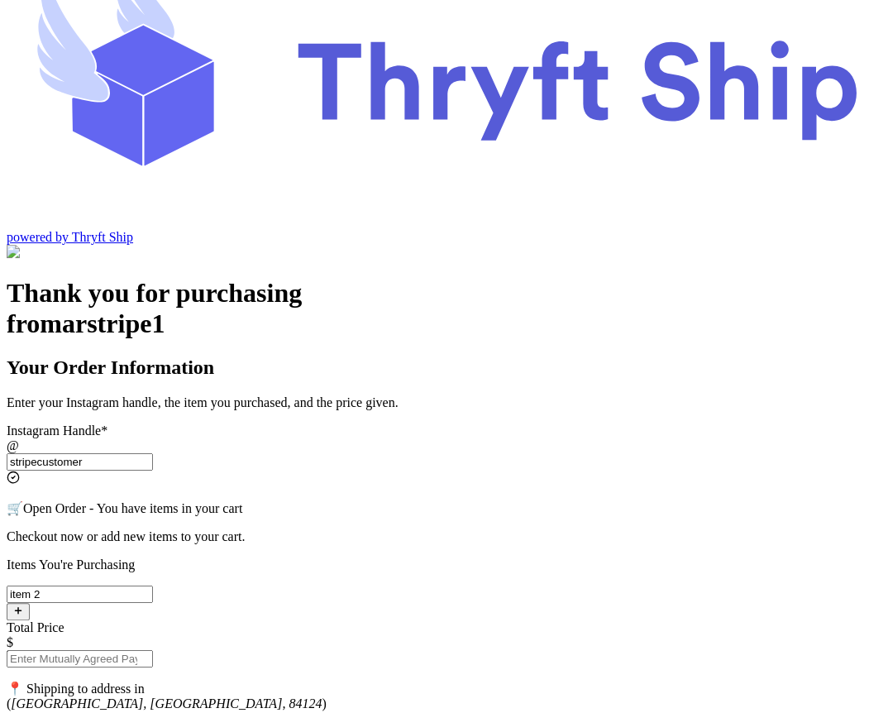
type input "item 2"
click at [153, 650] on input "Total Price" at bounding box center [80, 658] width 146 height 17
type input "5"
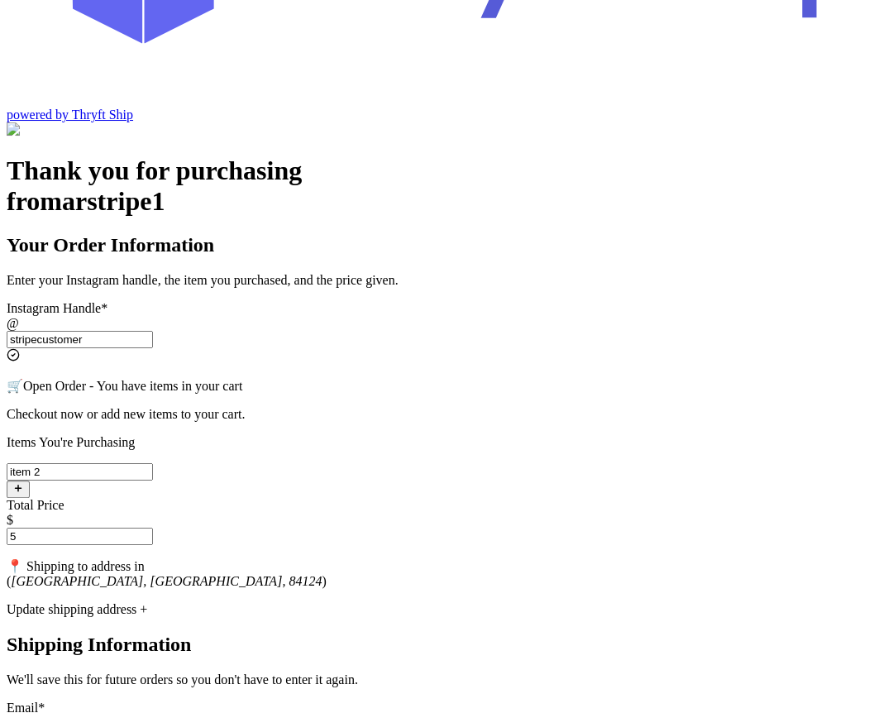
scroll to position [200, 0]
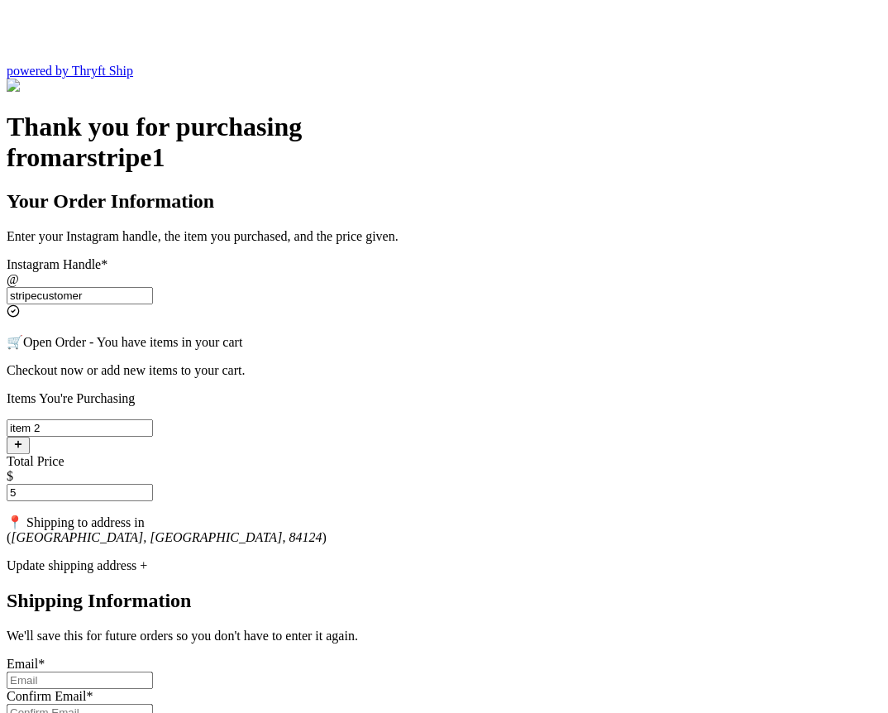
scroll to position [275, 0]
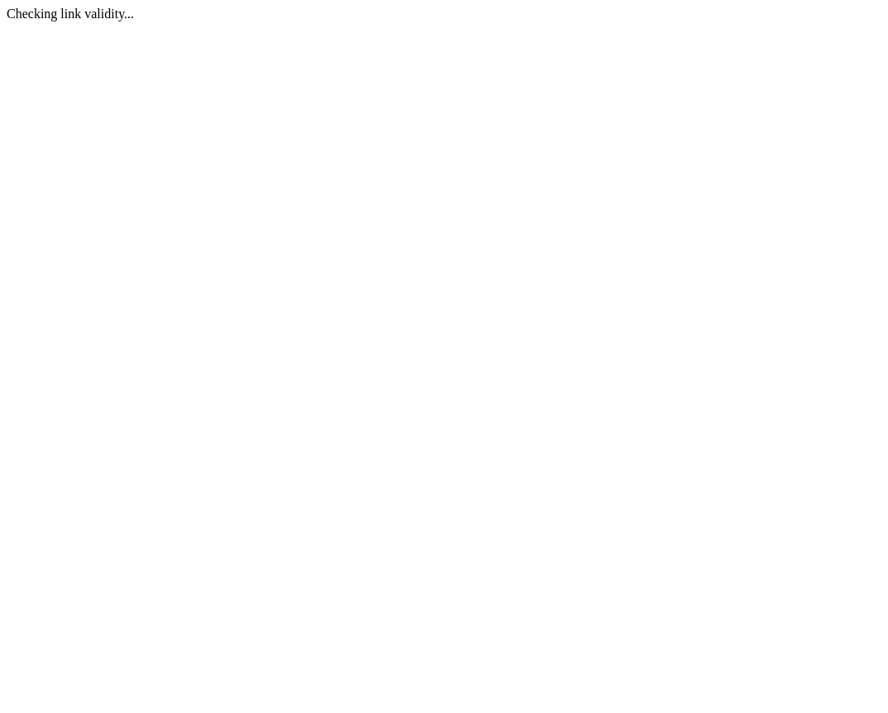
scroll to position [0, 0]
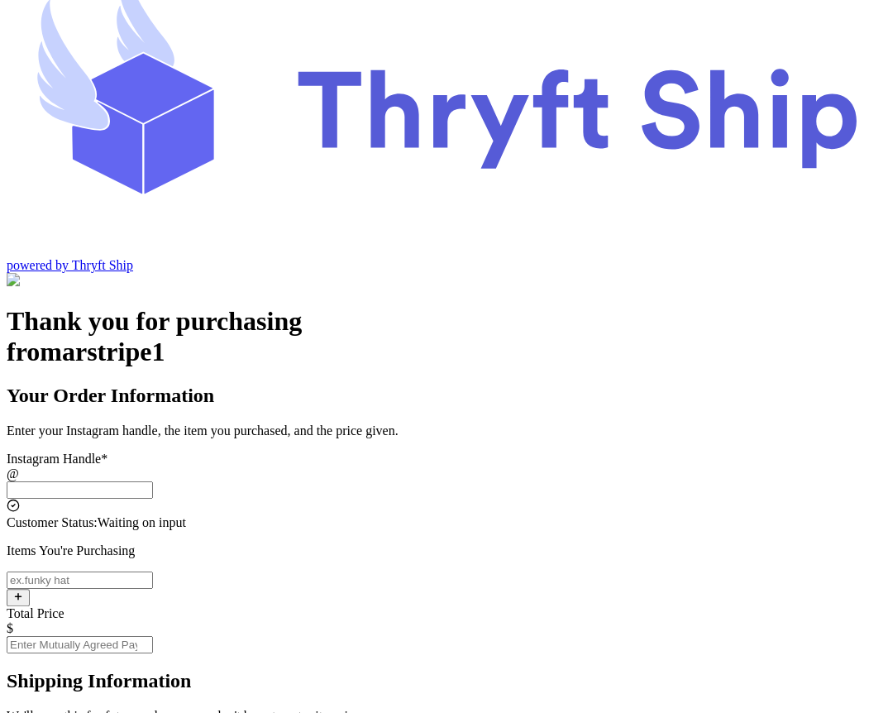
scroll to position [74, 0]
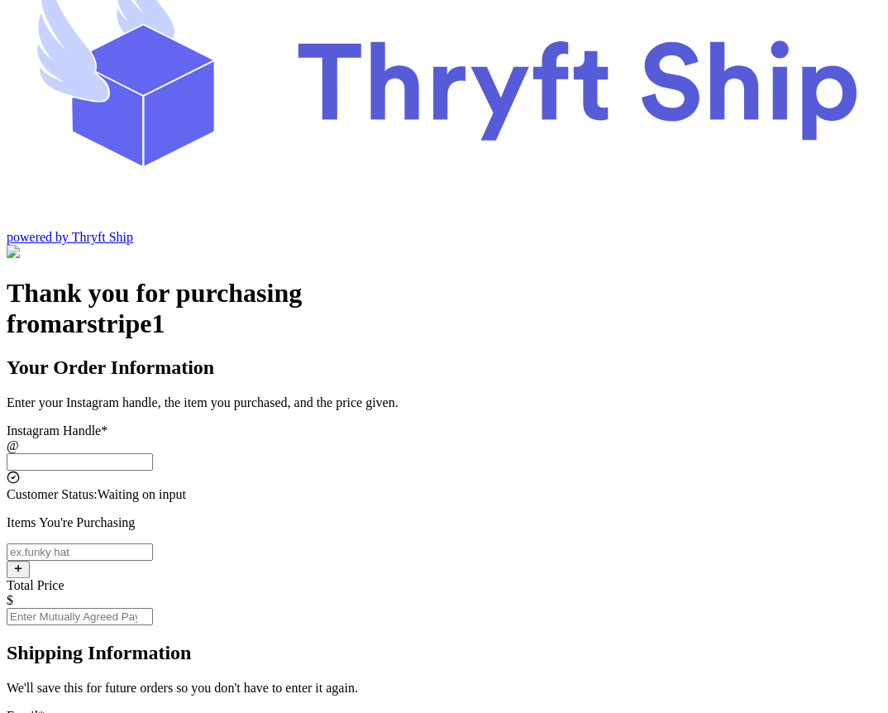
click at [153, 453] on input "Instagram Handle *" at bounding box center [80, 461] width 146 height 17
type input "stripecustomer"
type input "[GEOGRAPHIC_DATA]"
type input "84124"
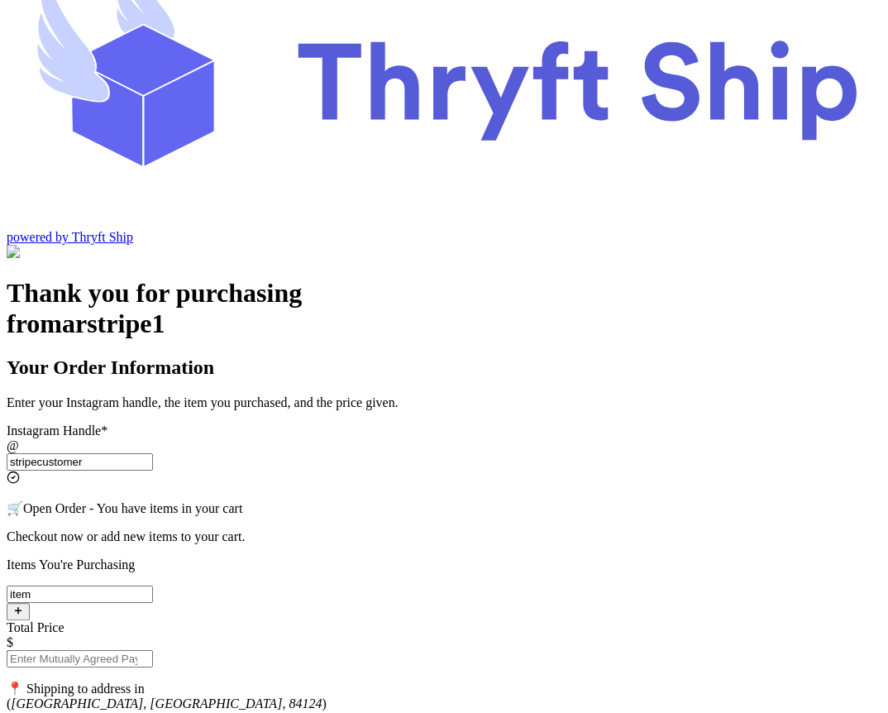
type input "item 2"
click at [153, 650] on input "Total Price" at bounding box center [80, 658] width 146 height 17
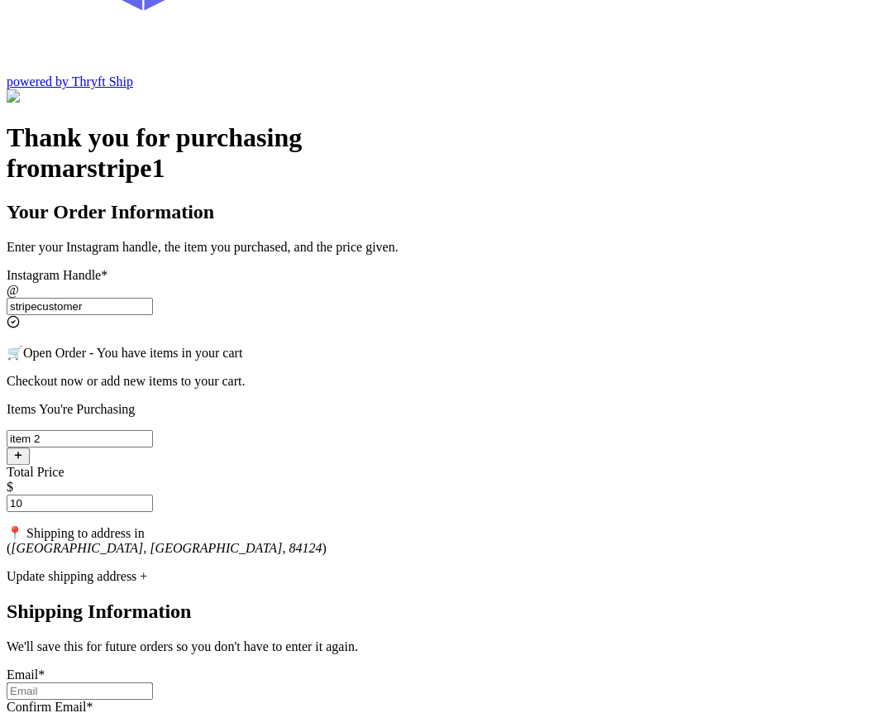
scroll to position [246, 0]
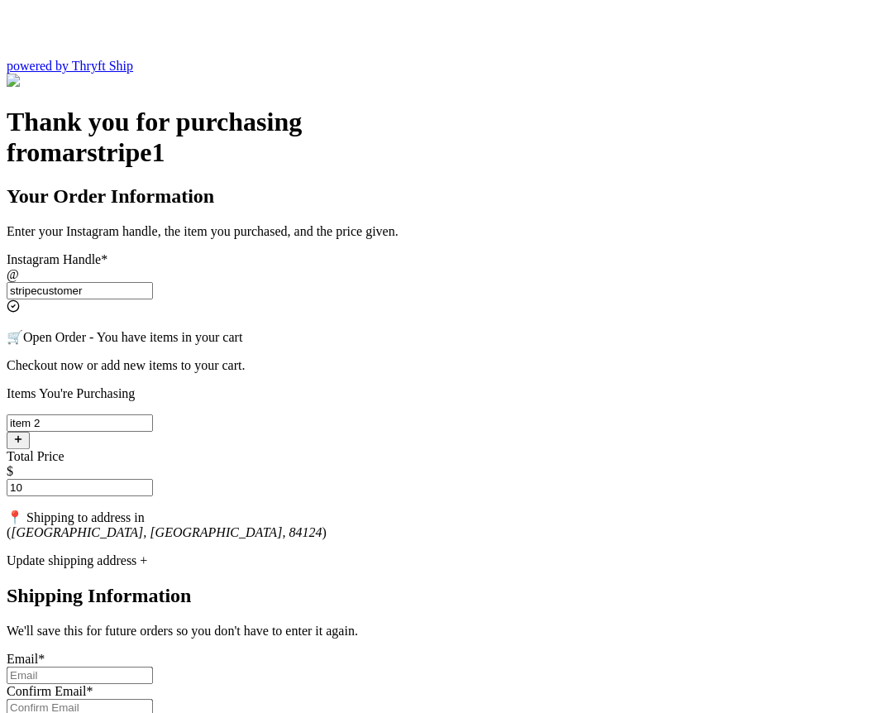
type input "10"
